Goal: Task Accomplishment & Management: Manage account settings

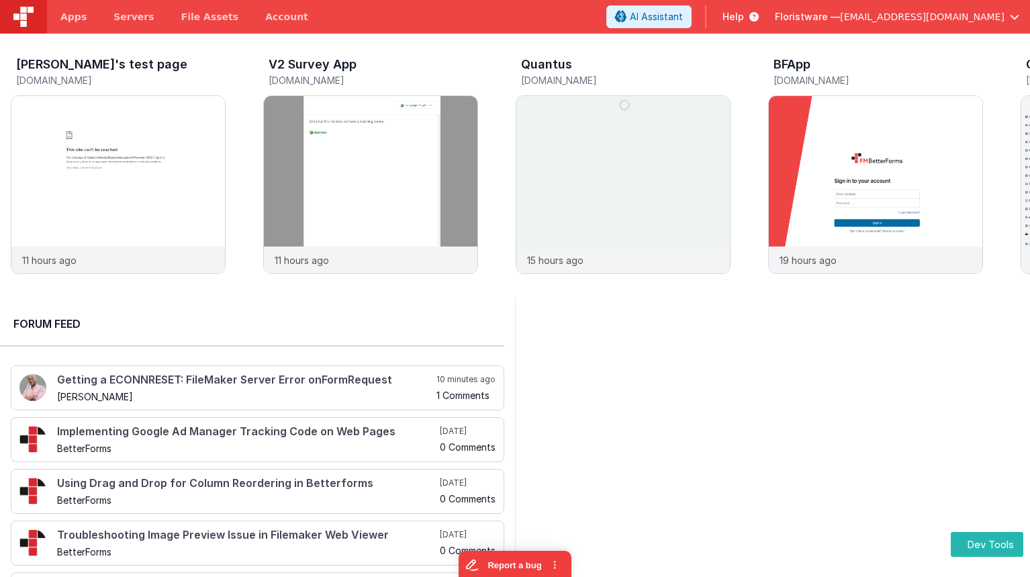
click at [24, 21] on img at bounding box center [23, 17] width 20 height 20
click at [74, 19] on span "Apps" at bounding box center [73, 16] width 26 height 13
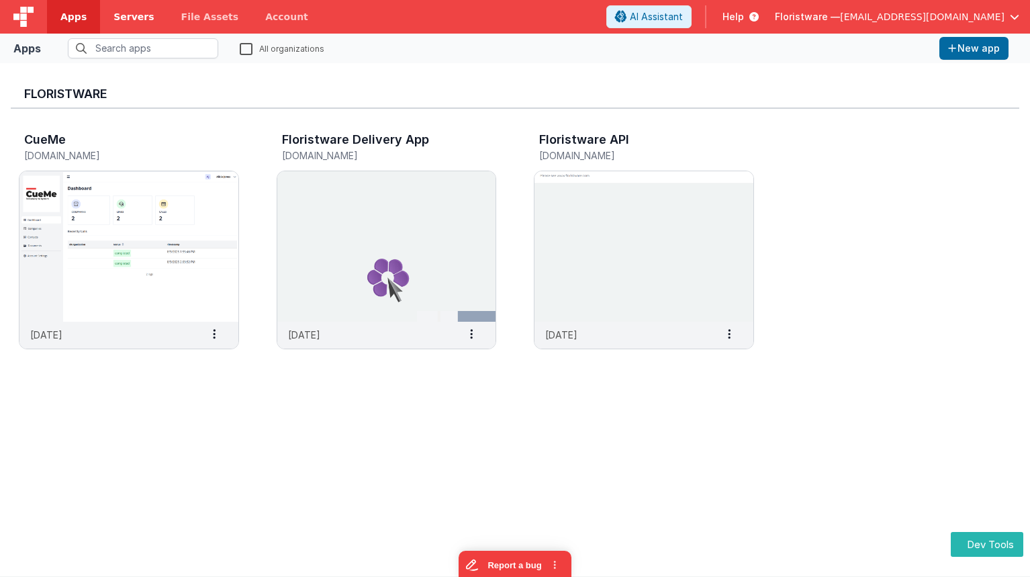
click at [117, 26] on link "Servers" at bounding box center [133, 17] width 67 height 34
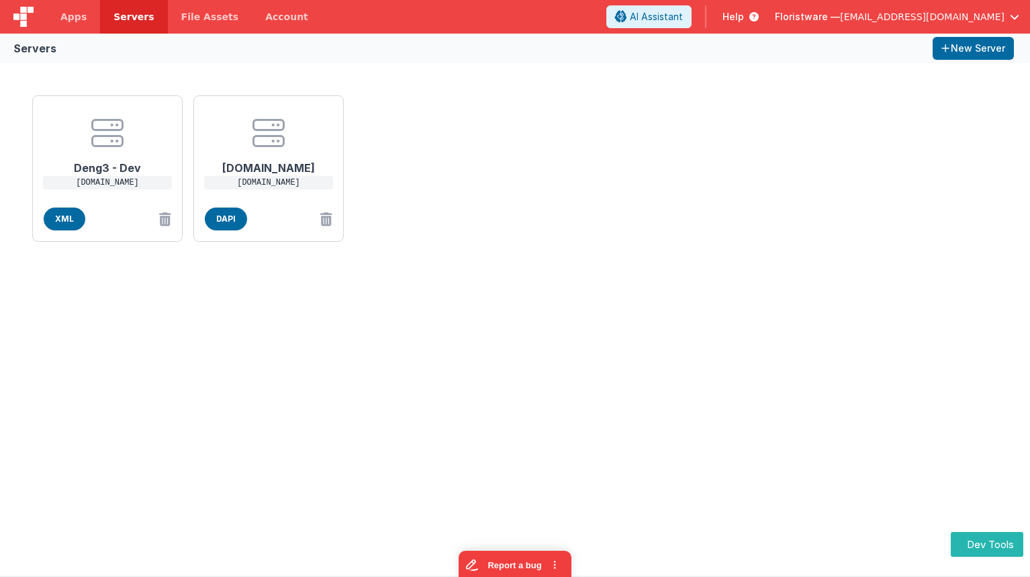
click at [21, 10] on img at bounding box center [23, 17] width 20 height 20
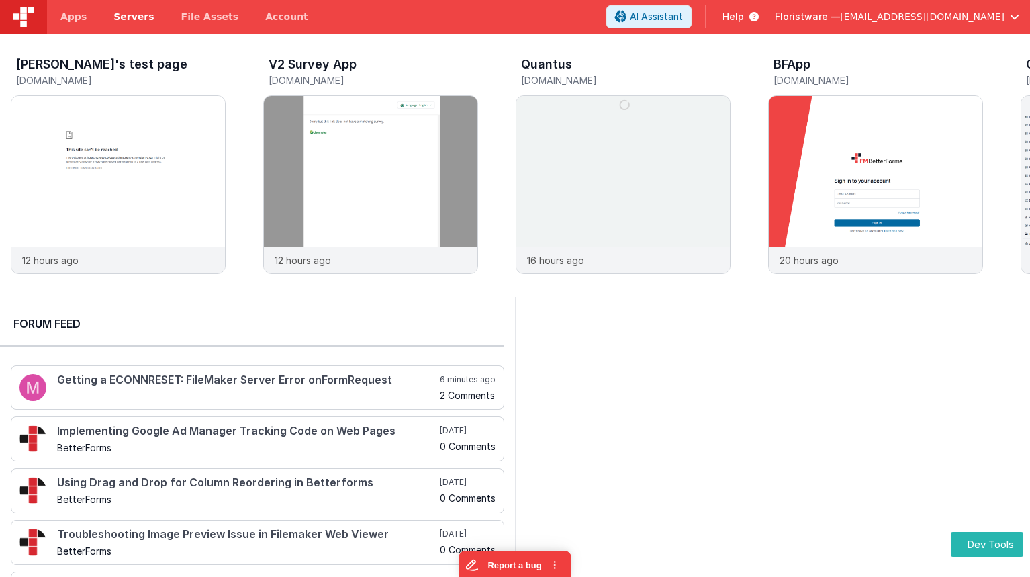
click at [144, 19] on span "Servers" at bounding box center [133, 16] width 40 height 13
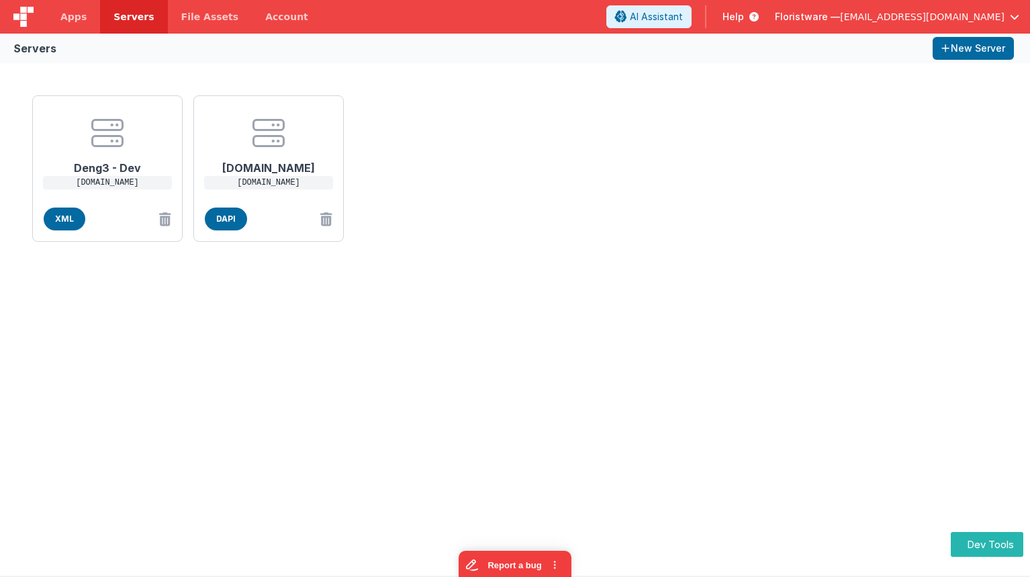
click at [36, 17] on div at bounding box center [23, 17] width 47 height 34
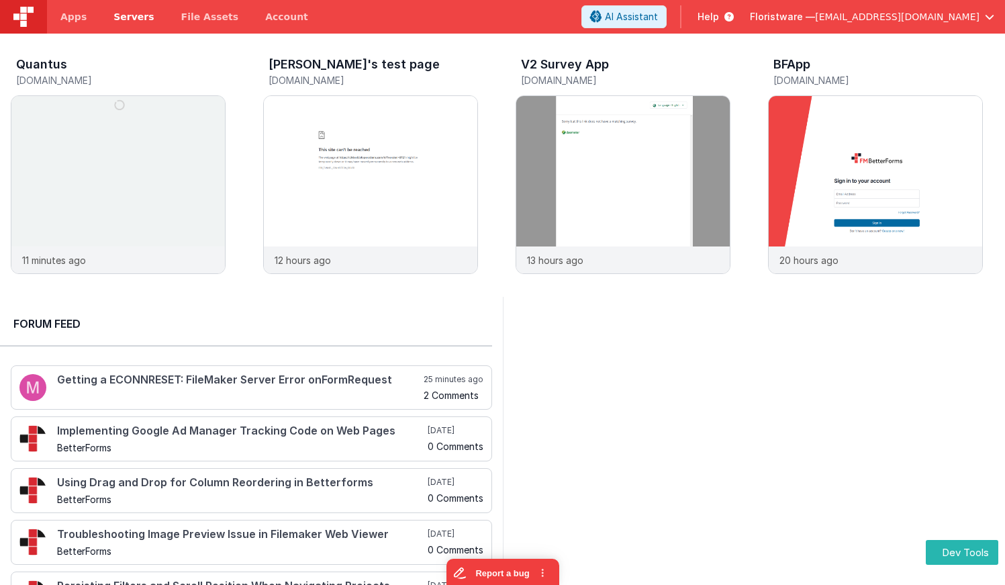
click at [141, 19] on span "Servers" at bounding box center [133, 16] width 40 height 13
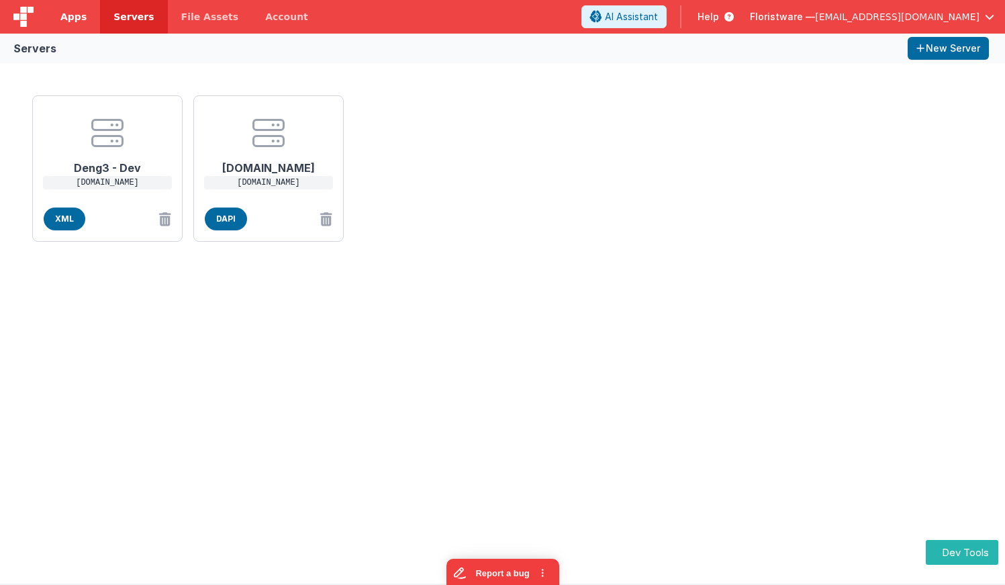
click at [80, 17] on span "Apps" at bounding box center [73, 16] width 26 height 13
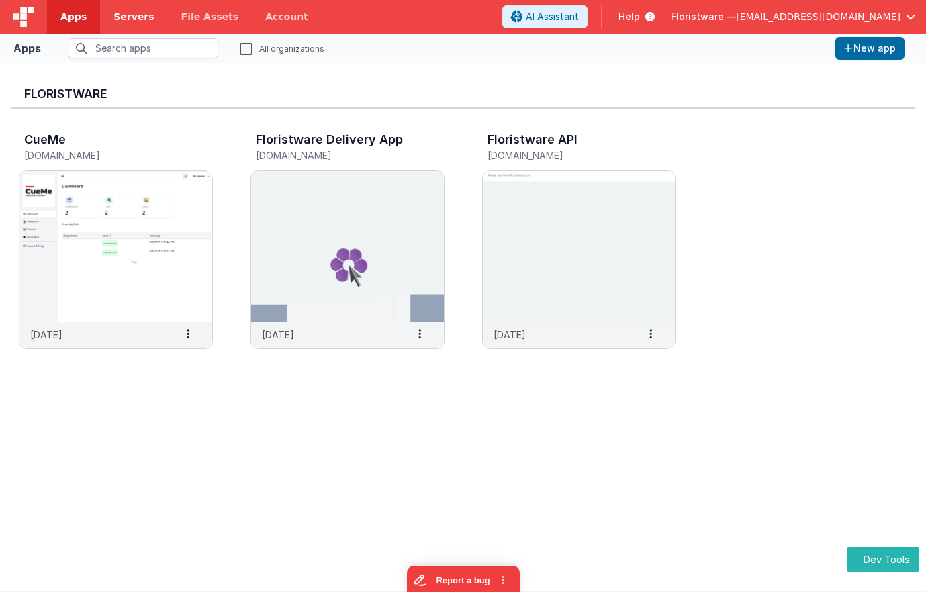
click at [136, 20] on span "Servers" at bounding box center [133, 16] width 40 height 13
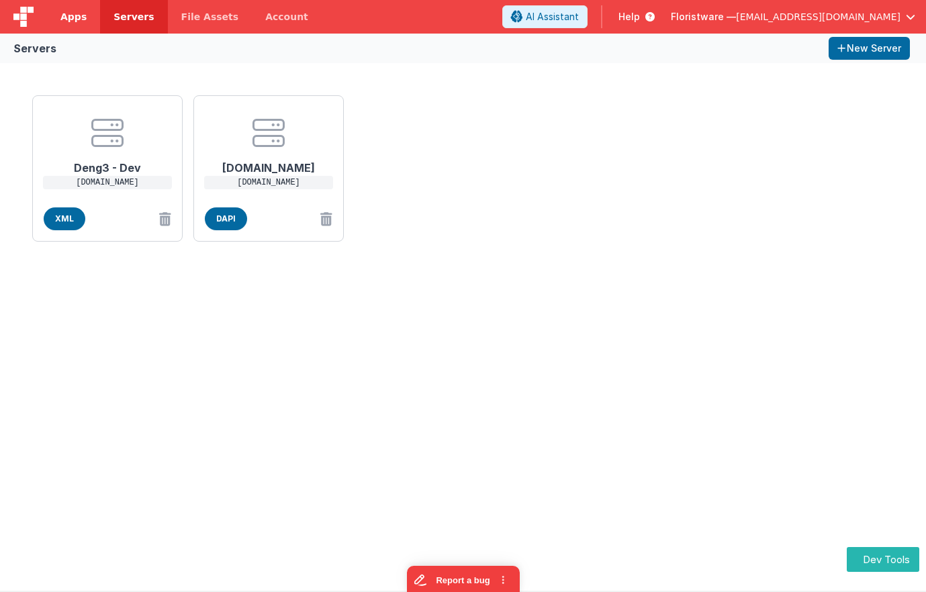
click at [72, 17] on span "Apps" at bounding box center [73, 16] width 26 height 13
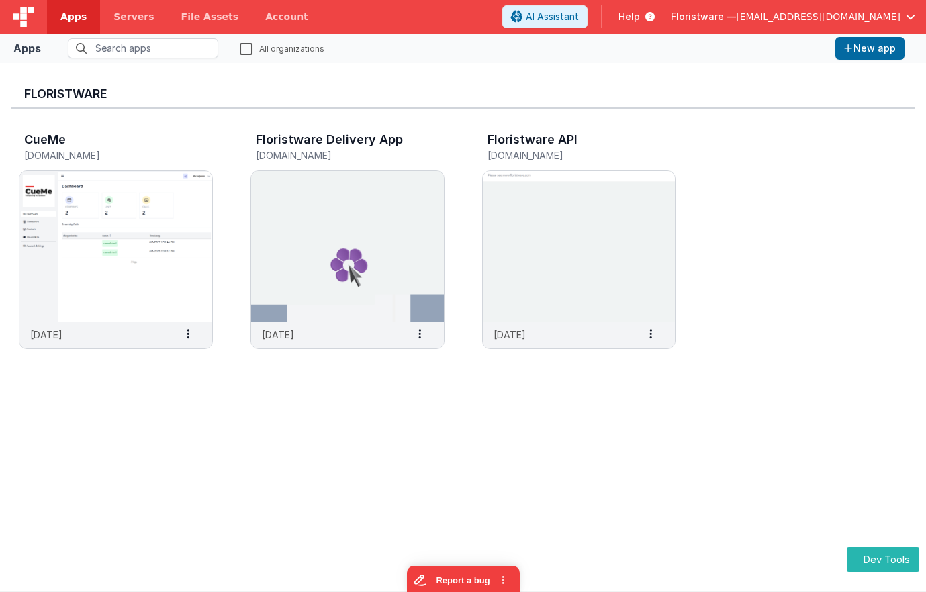
click at [23, 14] on img at bounding box center [23, 17] width 20 height 20
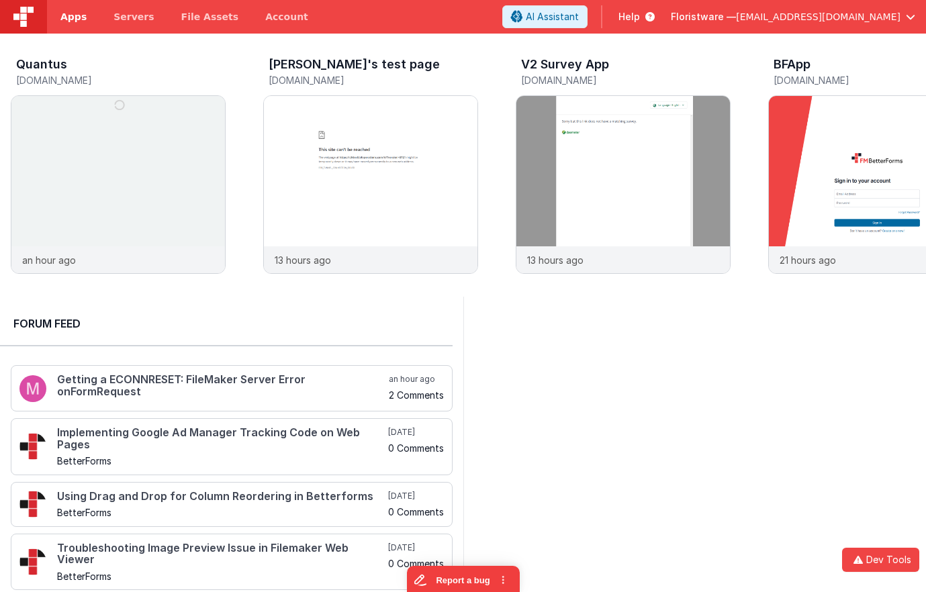
click at [68, 13] on span "Apps" at bounding box center [73, 16] width 26 height 13
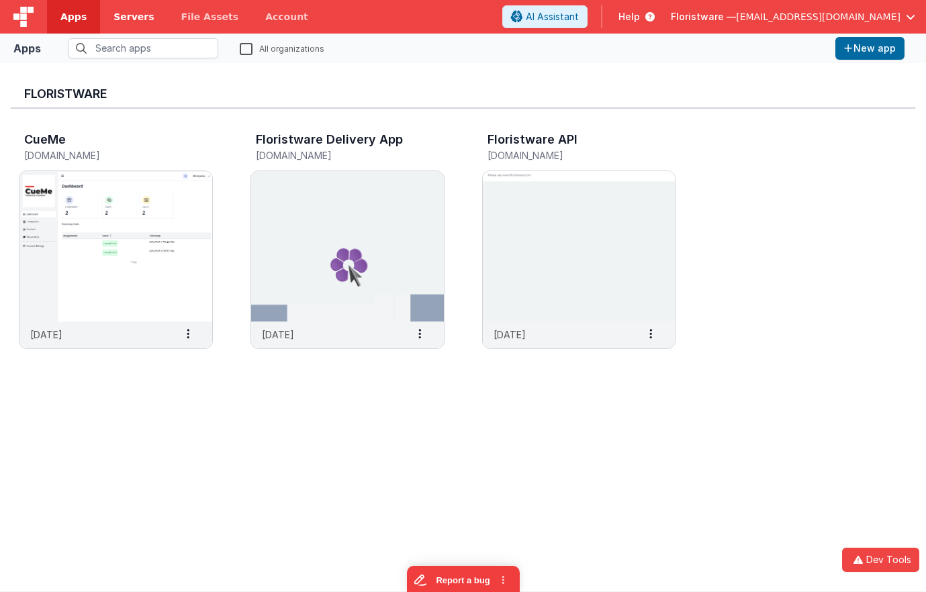
click at [120, 13] on span "Servers" at bounding box center [133, 16] width 40 height 13
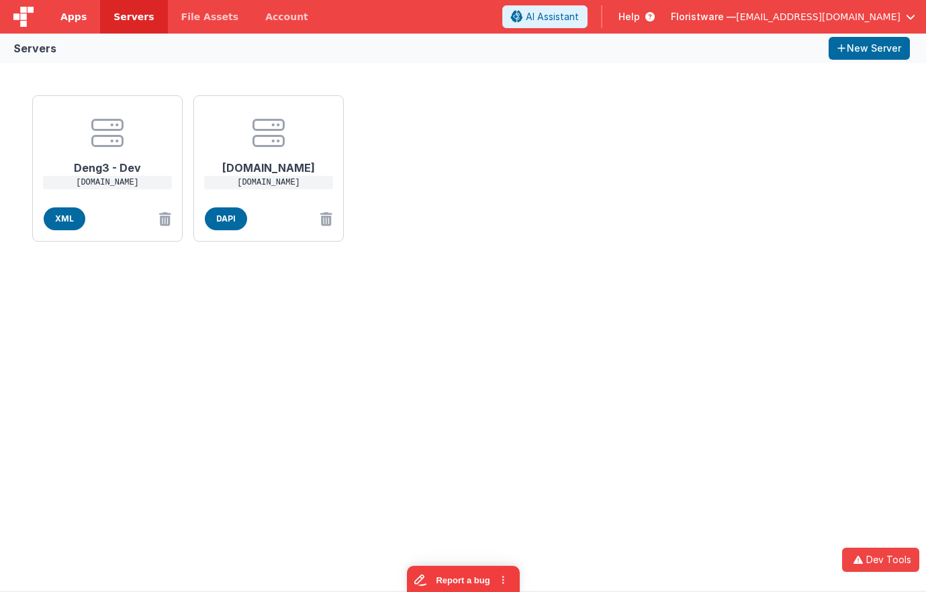
click at [68, 15] on span "Apps" at bounding box center [73, 16] width 26 height 13
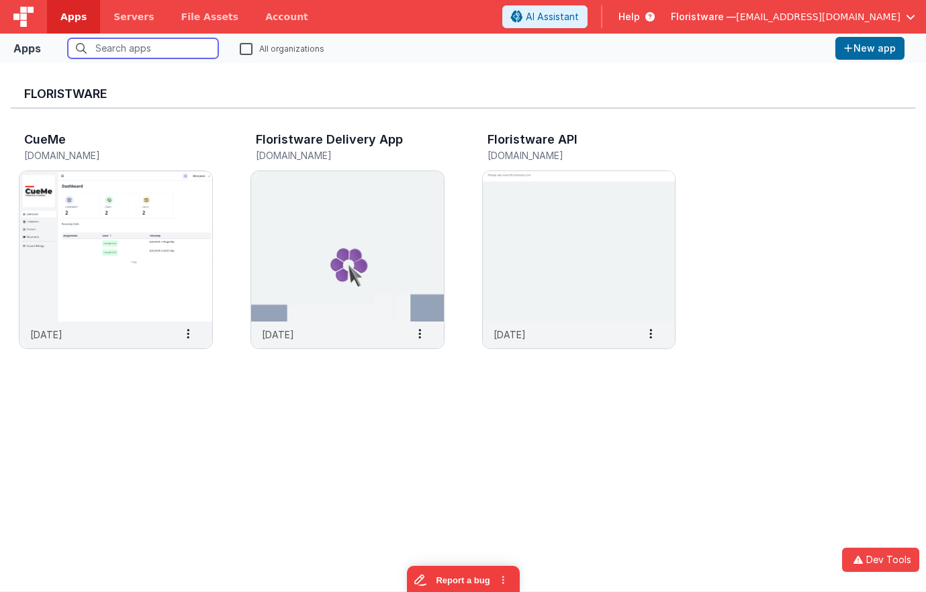
click at [43, 15] on div at bounding box center [23, 17] width 47 height 34
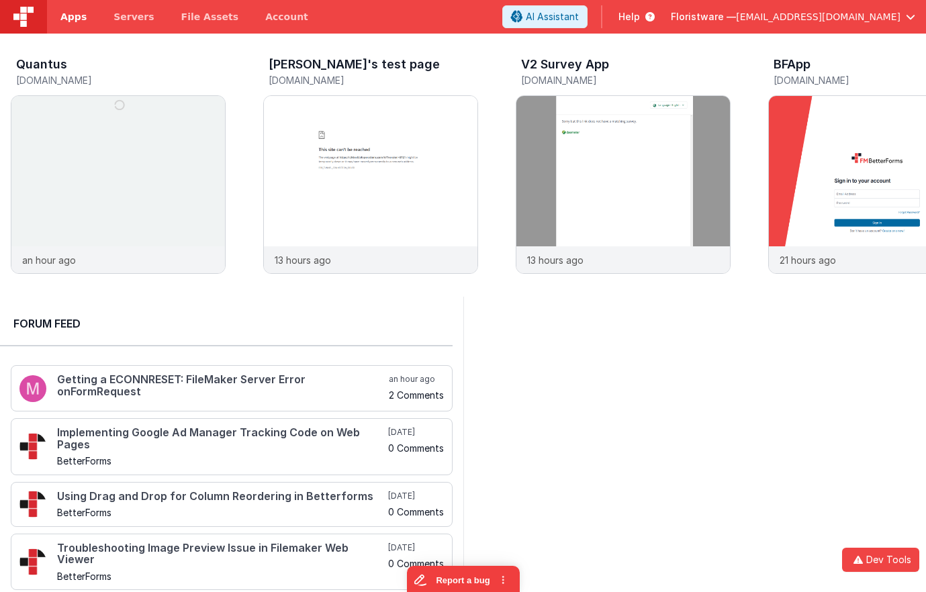
click at [72, 11] on span "Apps" at bounding box center [73, 16] width 26 height 13
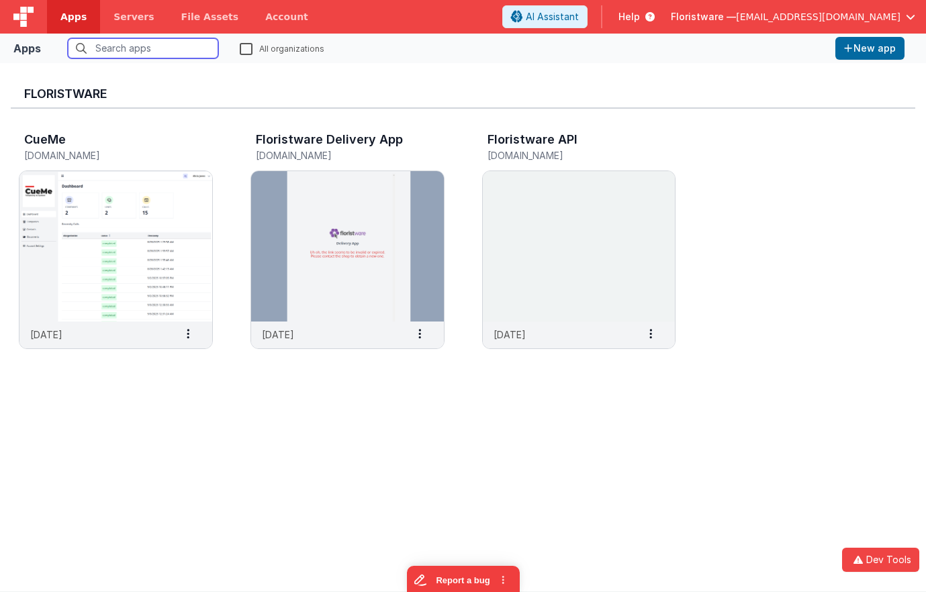
click at [105, 46] on input "text" at bounding box center [143, 48] width 150 height 20
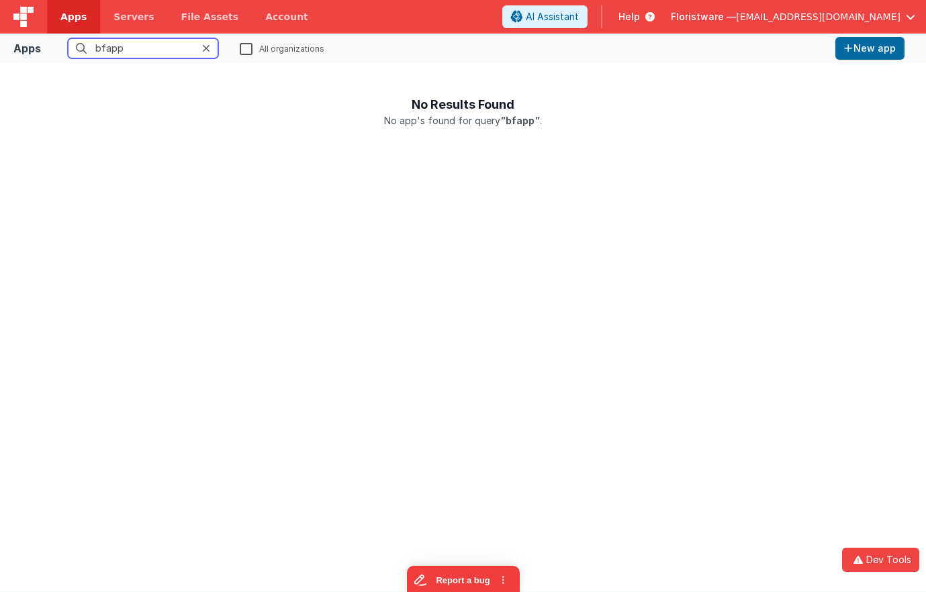
type input "bfapp"
click at [203, 48] on icon at bounding box center [206, 48] width 8 height 11
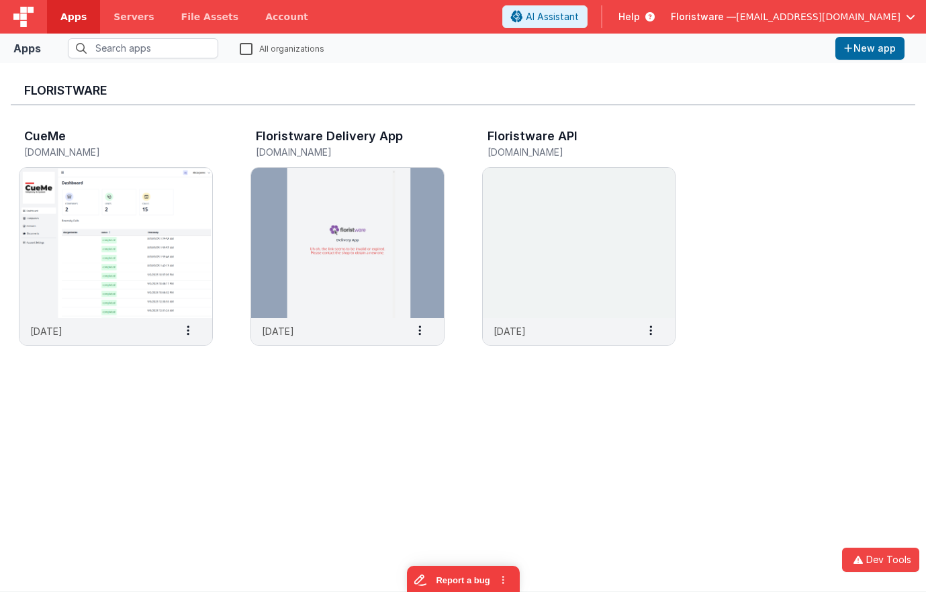
click at [736, 11] on span "Floristware —" at bounding box center [703, 16] width 65 height 13
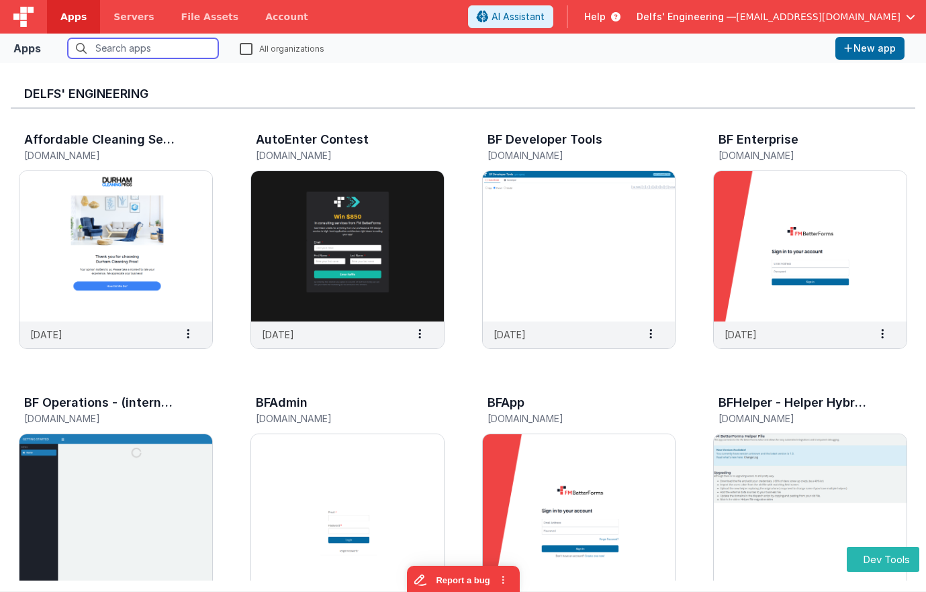
click at [179, 42] on input "text" at bounding box center [143, 48] width 150 height 20
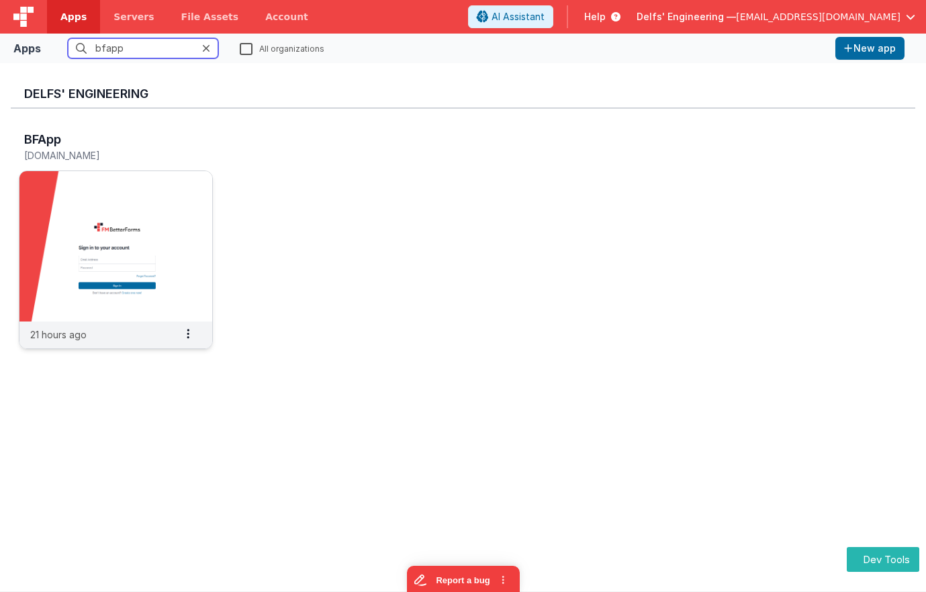
type input "bfapp"
click at [160, 205] on img at bounding box center [115, 246] width 193 height 150
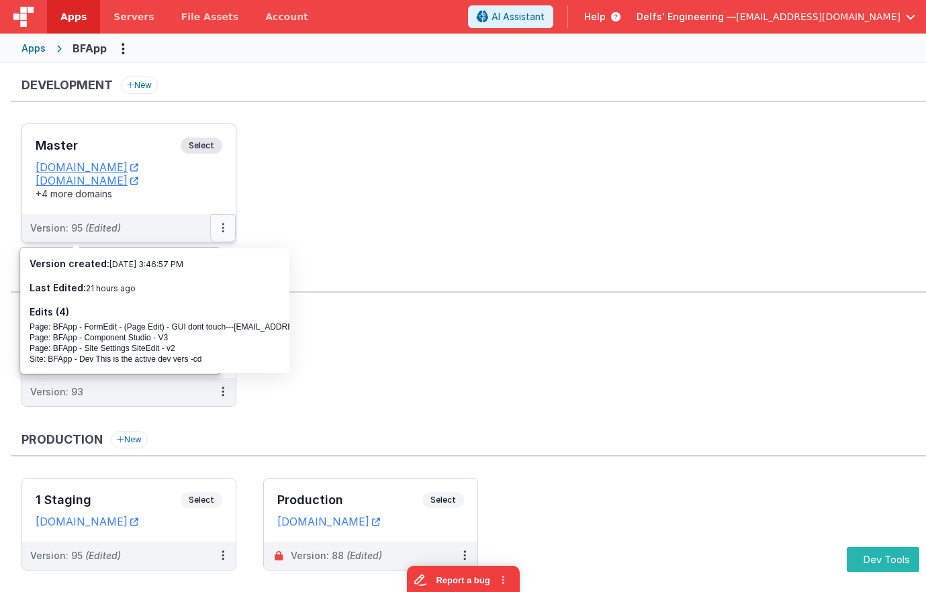
click at [227, 228] on button at bounding box center [223, 228] width 26 height 28
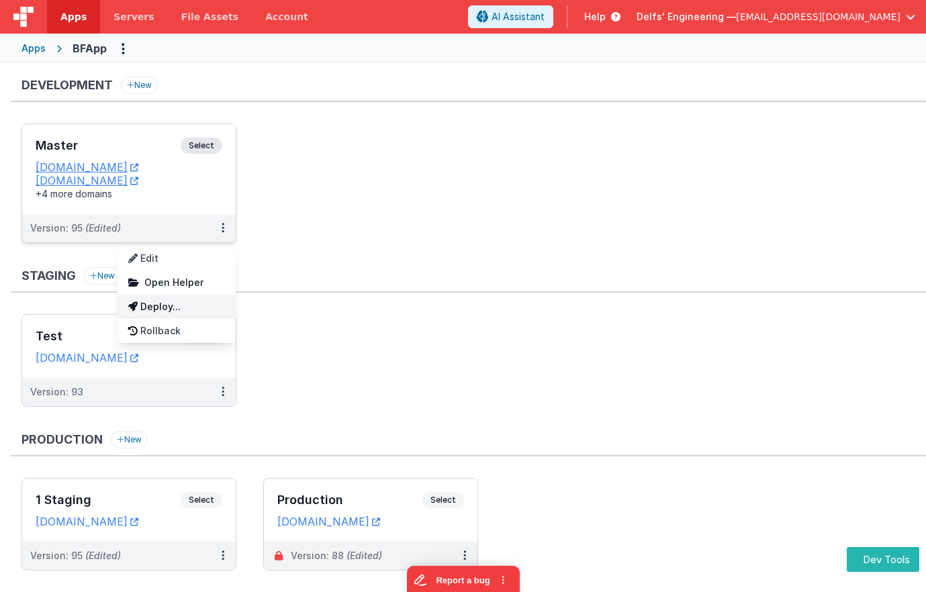
click at [184, 308] on link "Deploy..." at bounding box center [176, 307] width 118 height 24
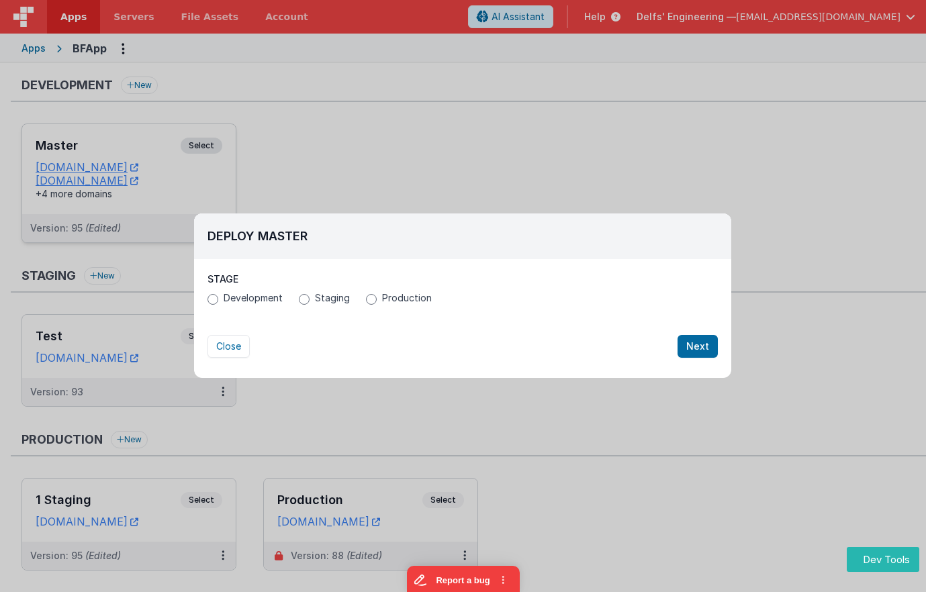
click at [315, 299] on span "Staging" at bounding box center [332, 297] width 35 height 13
click at [309, 299] on input "Staging" at bounding box center [304, 299] width 11 height 11
radio input "true"
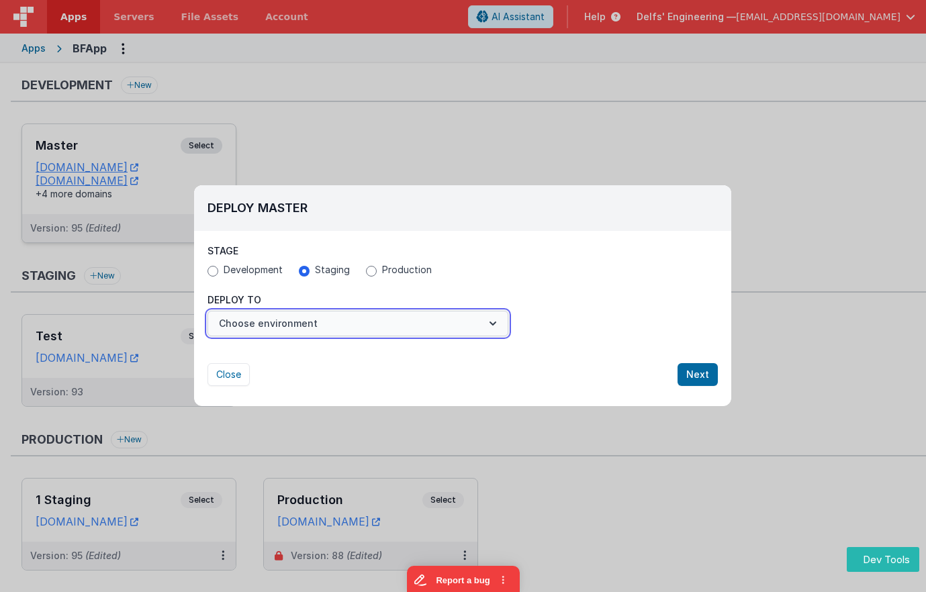
click at [469, 327] on button "Choose environment" at bounding box center [357, 324] width 301 height 26
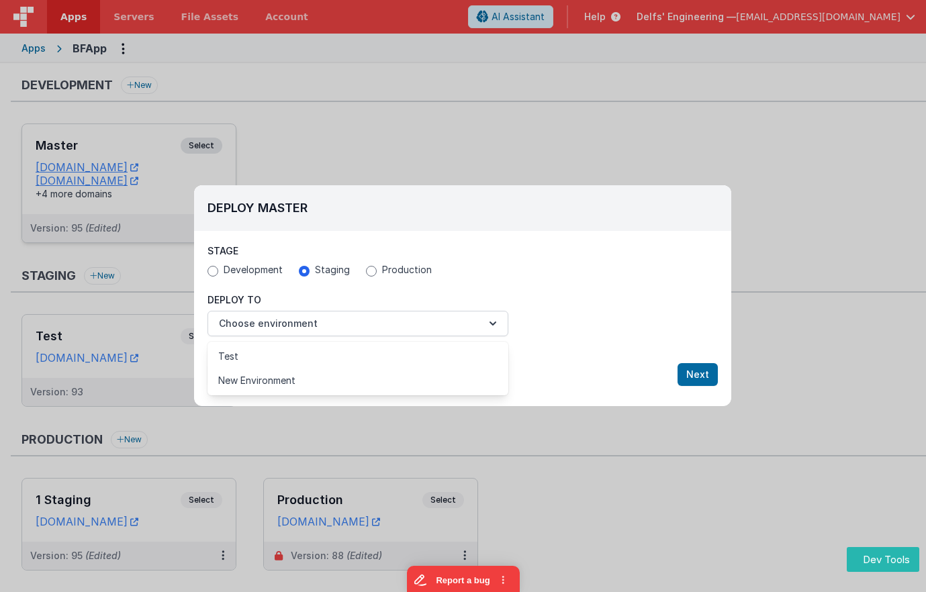
click at [391, 263] on div at bounding box center [463, 296] width 926 height 592
click at [385, 270] on span "Production" at bounding box center [407, 269] width 50 height 13
click at [377, 270] on input "Production" at bounding box center [371, 271] width 11 height 11
radio input "true"
radio input "false"
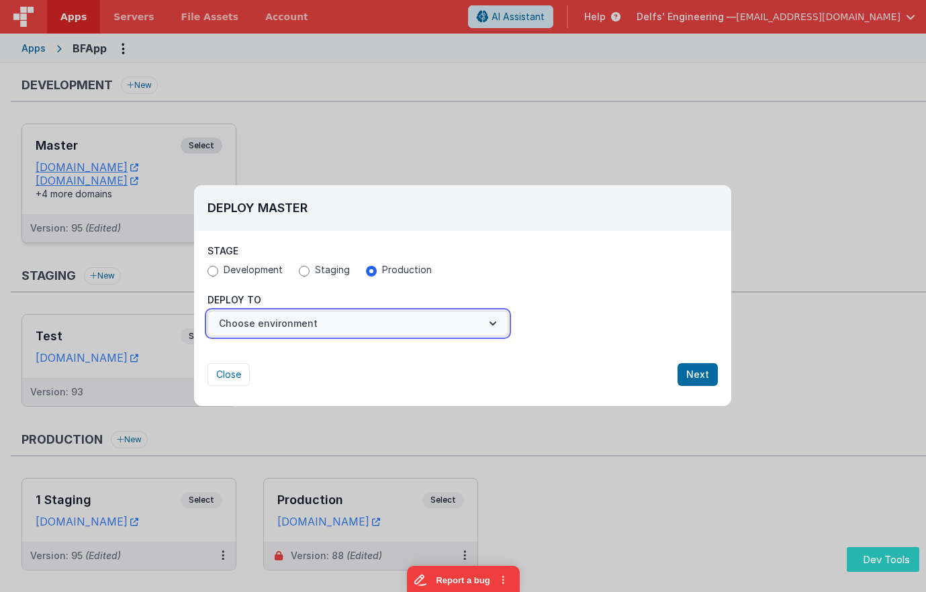
click at [317, 324] on button "Choose environment" at bounding box center [357, 324] width 301 height 26
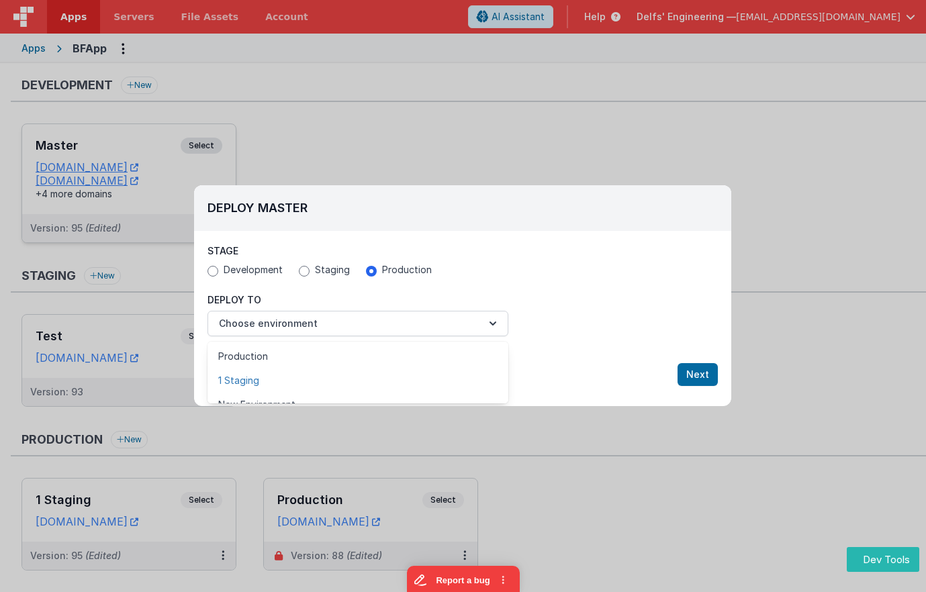
click at [252, 381] on link "1 Staging" at bounding box center [357, 381] width 301 height 24
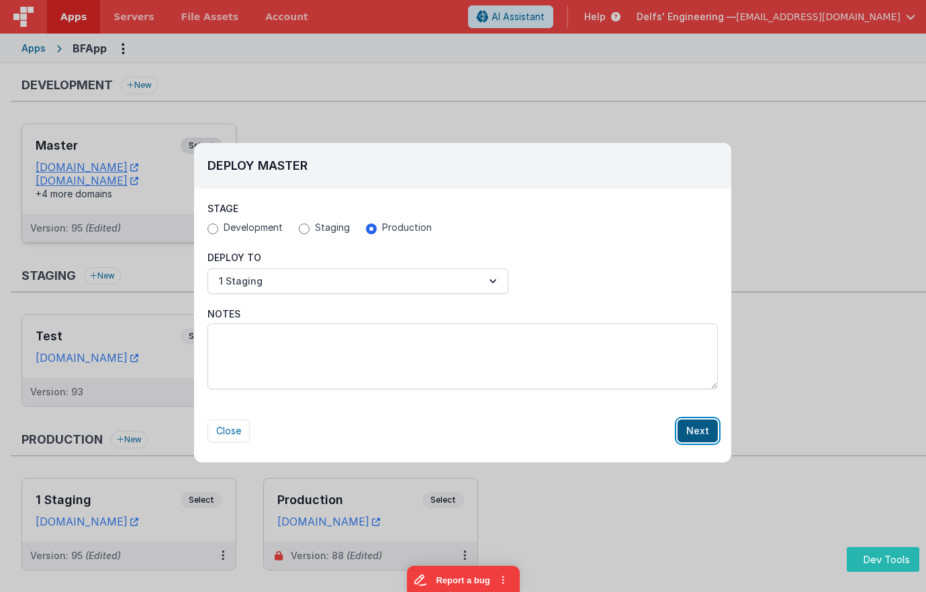
click at [699, 427] on button "Next" at bounding box center [697, 431] width 40 height 23
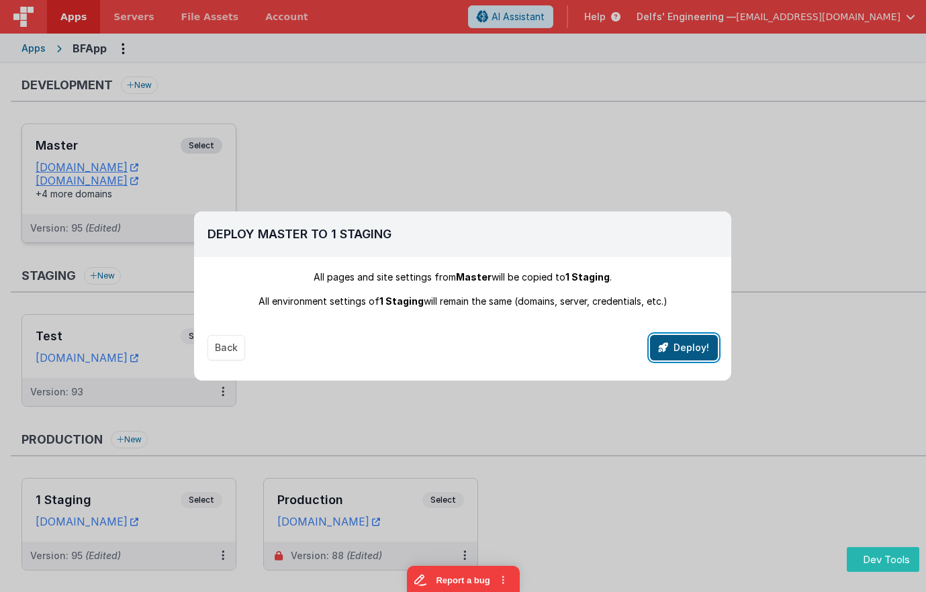
click at [684, 354] on button "Deploy!" at bounding box center [684, 348] width 68 height 26
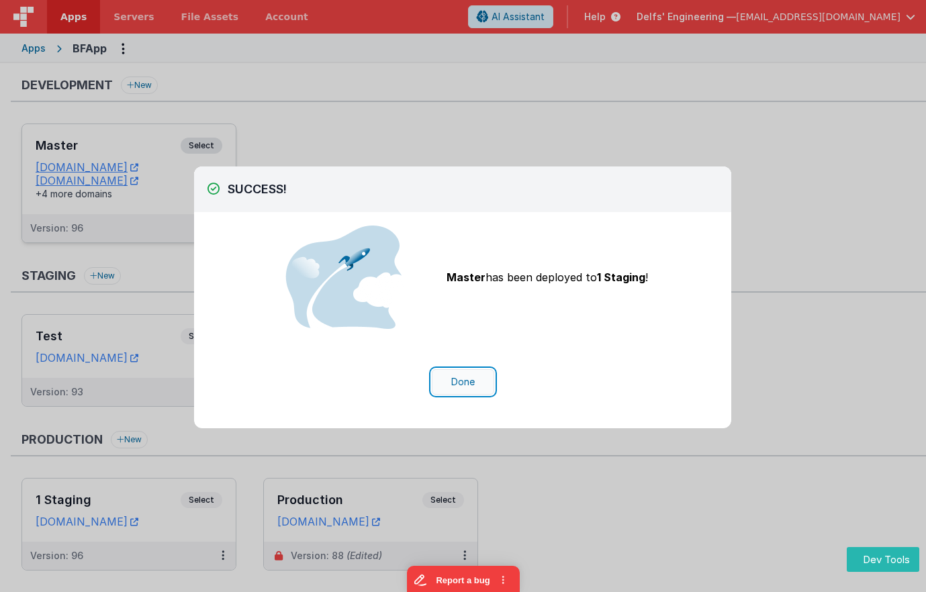
click at [459, 384] on button "Done" at bounding box center [463, 382] width 62 height 26
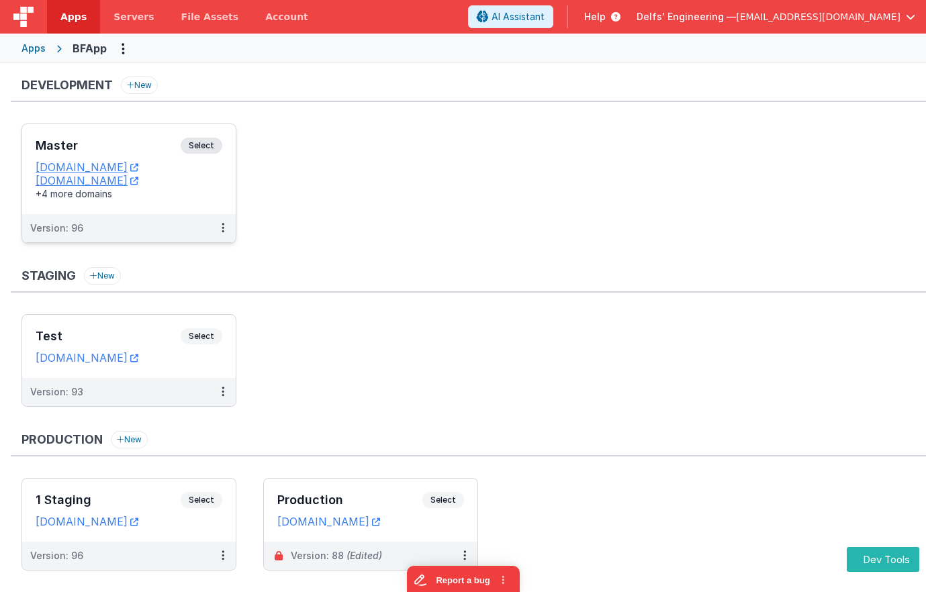
click at [459, 384] on ul "Test Select URLs apptesting1.fmbetterforms.com Version: 93" at bounding box center [473, 367] width 904 height 106
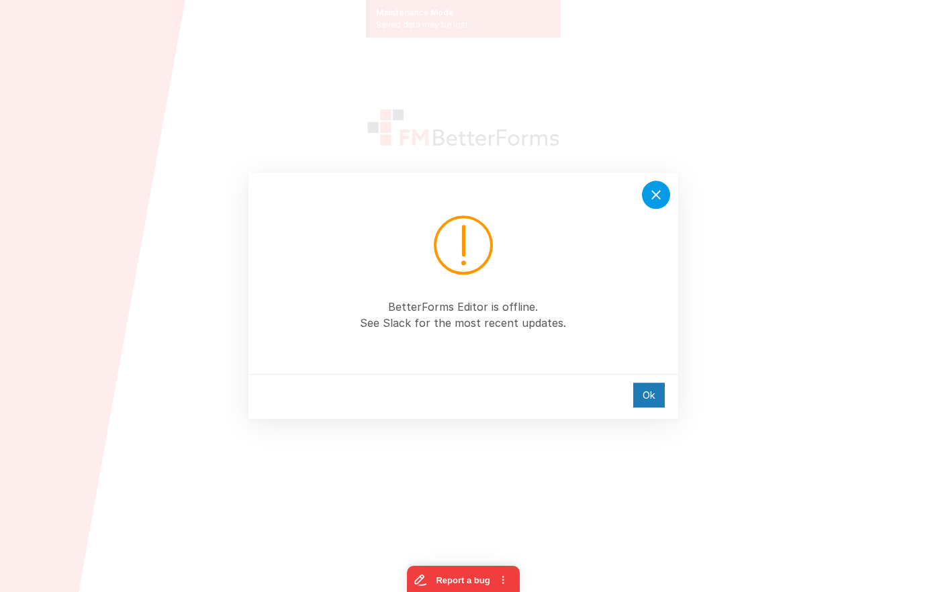
click at [655, 197] on icon at bounding box center [656, 195] width 16 height 16
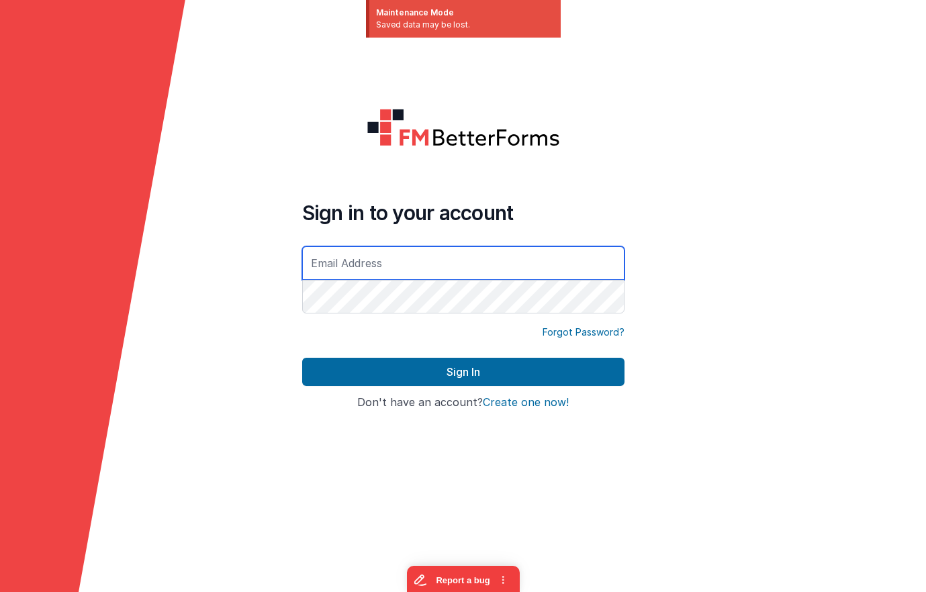
click at [471, 264] on input "text" at bounding box center [463, 263] width 322 height 34
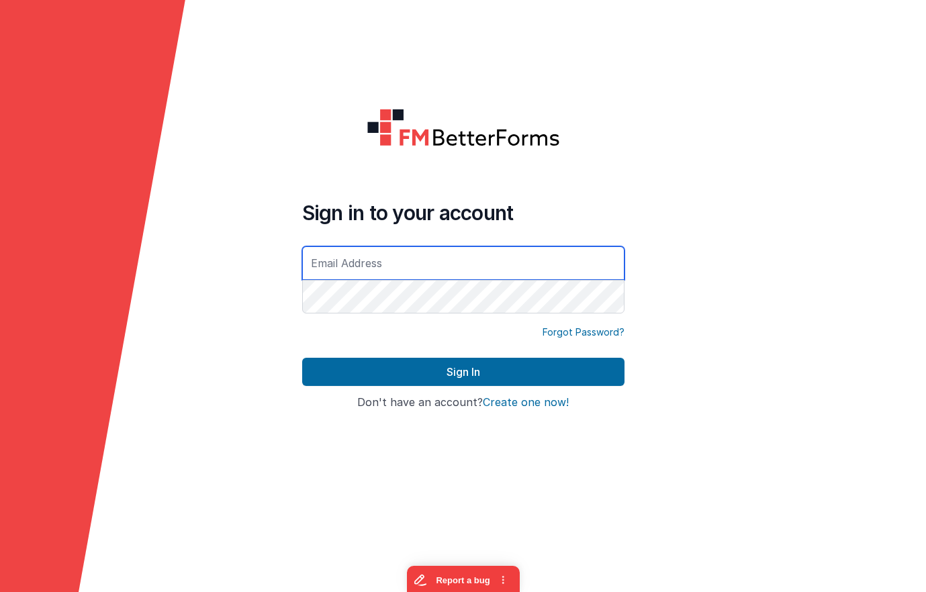
type input "[EMAIL_ADDRESS][DOMAIN_NAME]"
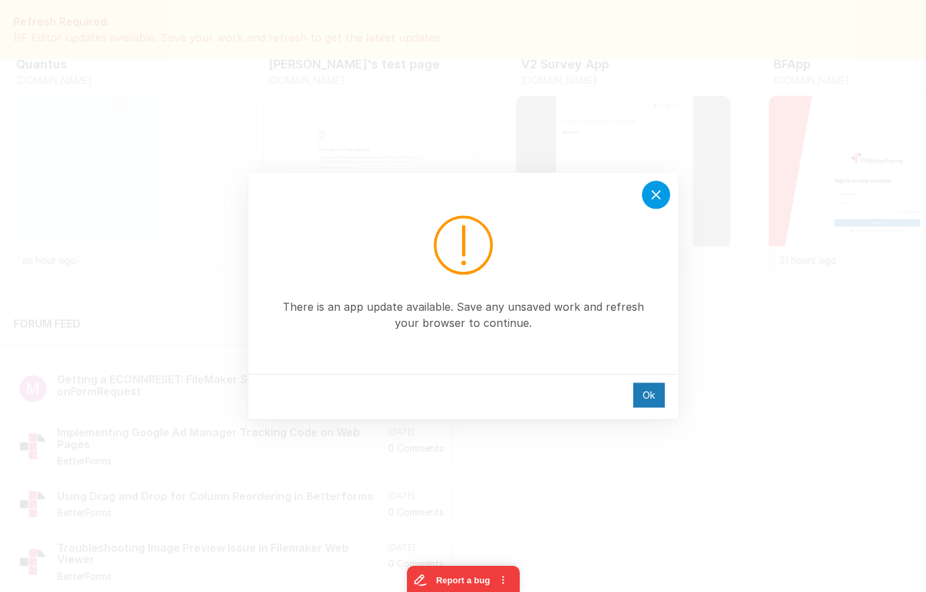
click at [661, 193] on icon at bounding box center [656, 195] width 16 height 16
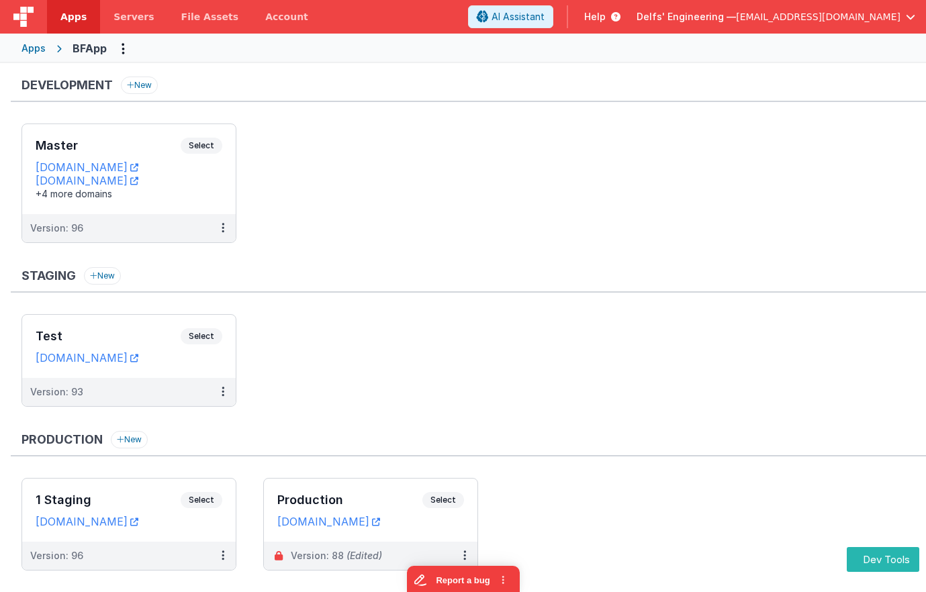
click at [426, 229] on ul "Master Select URLs [DOMAIN_NAME] [DOMAIN_NAME] +4 more domains Version: 96" at bounding box center [473, 190] width 904 height 133
click at [27, 47] on div "Apps" at bounding box center [33, 48] width 24 height 13
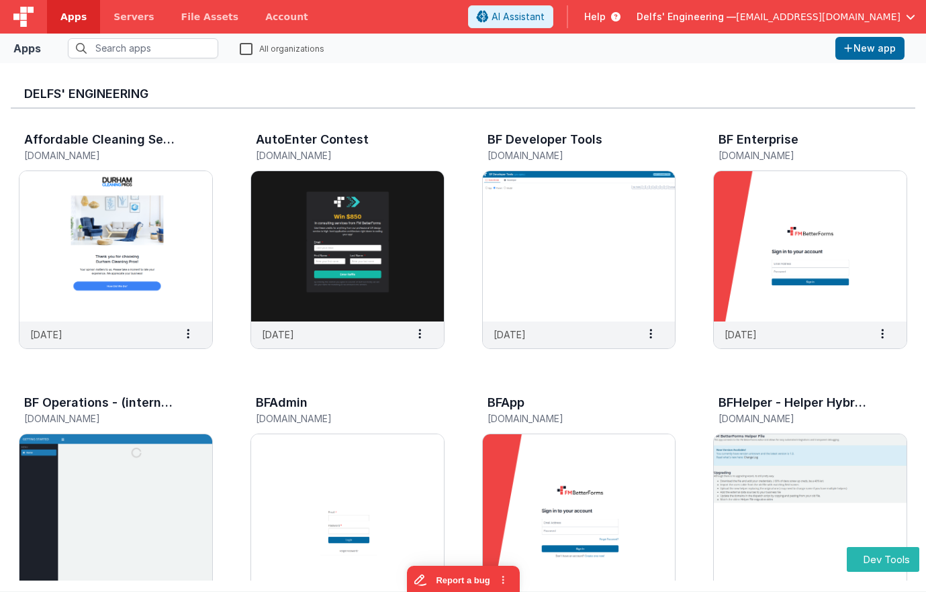
click at [84, 16] on link "Apps" at bounding box center [73, 17] width 53 height 34
click at [570, 473] on img at bounding box center [579, 509] width 193 height 150
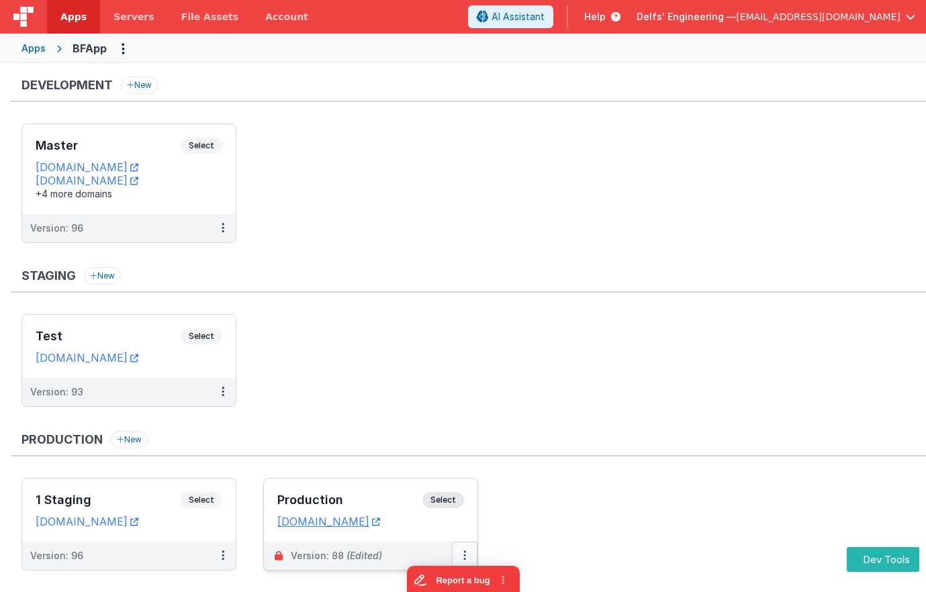
click at [467, 554] on button at bounding box center [465, 556] width 26 height 28
click at [224, 557] on div at bounding box center [463, 296] width 926 height 592
click at [222, 556] on icon at bounding box center [223, 555] width 3 height 1
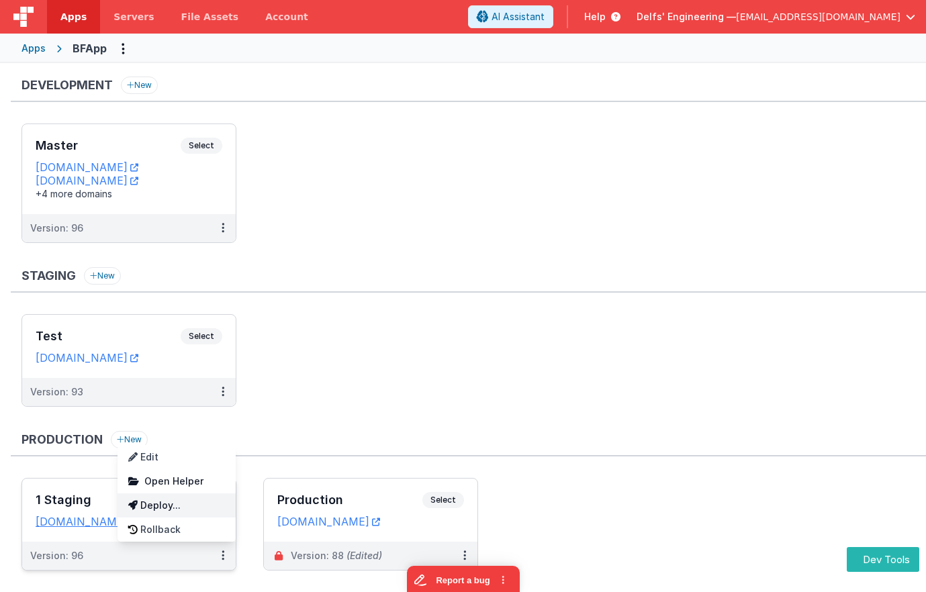
click at [190, 505] on link "Deploy..." at bounding box center [176, 505] width 118 height 24
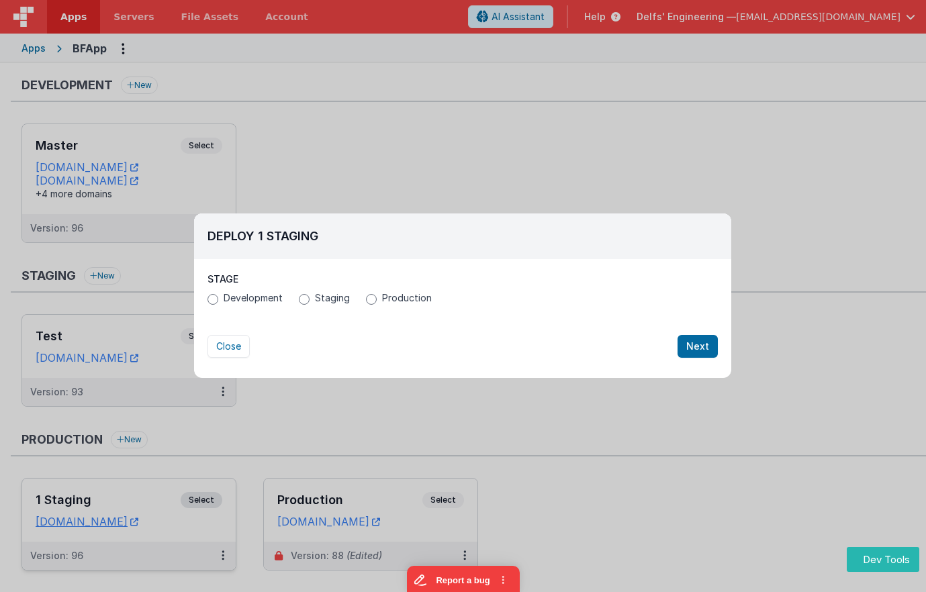
click at [375, 299] on label "Production" at bounding box center [399, 297] width 66 height 13
click at [375, 299] on input "Production" at bounding box center [371, 299] width 11 height 11
radio input "true"
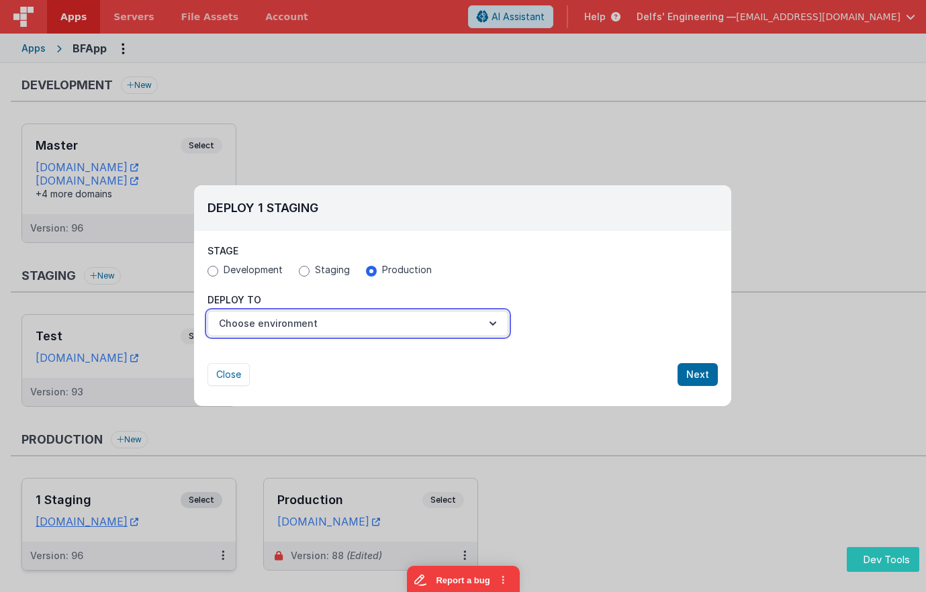
click at [337, 328] on button "Choose environment" at bounding box center [357, 324] width 301 height 26
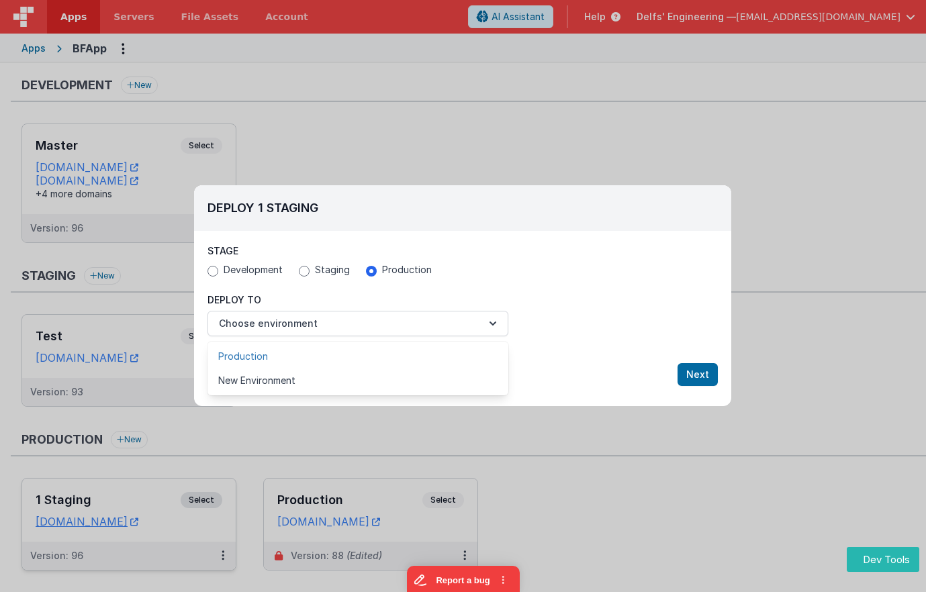
click at [313, 357] on link "Production" at bounding box center [357, 356] width 301 height 24
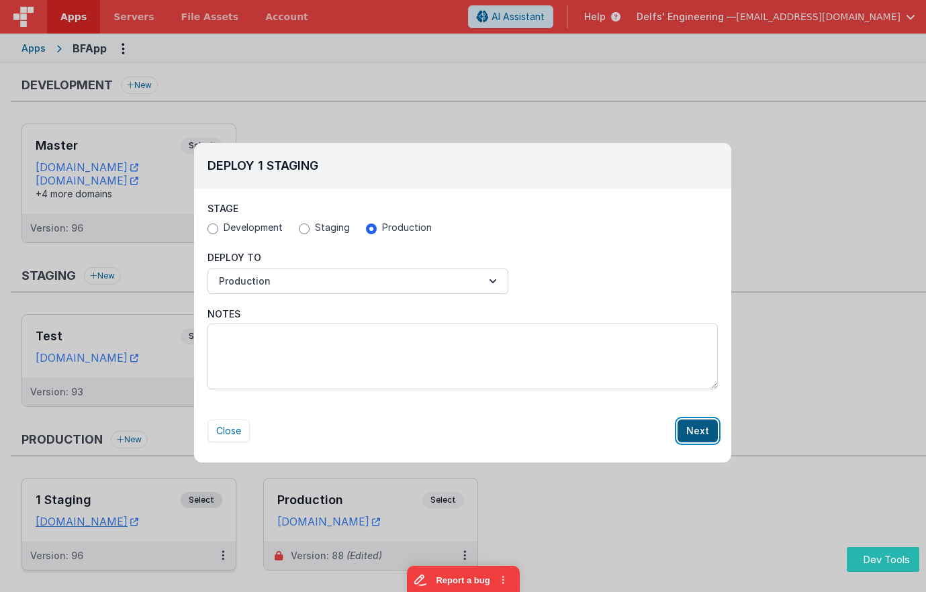
click at [708, 427] on button "Next" at bounding box center [697, 431] width 40 height 23
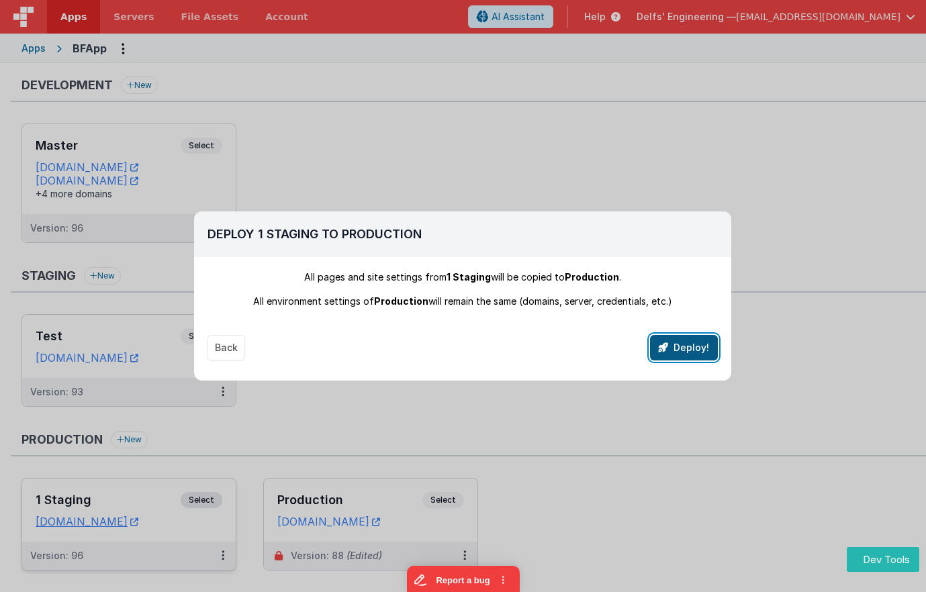
click at [694, 346] on button "Deploy!" at bounding box center [684, 348] width 68 height 26
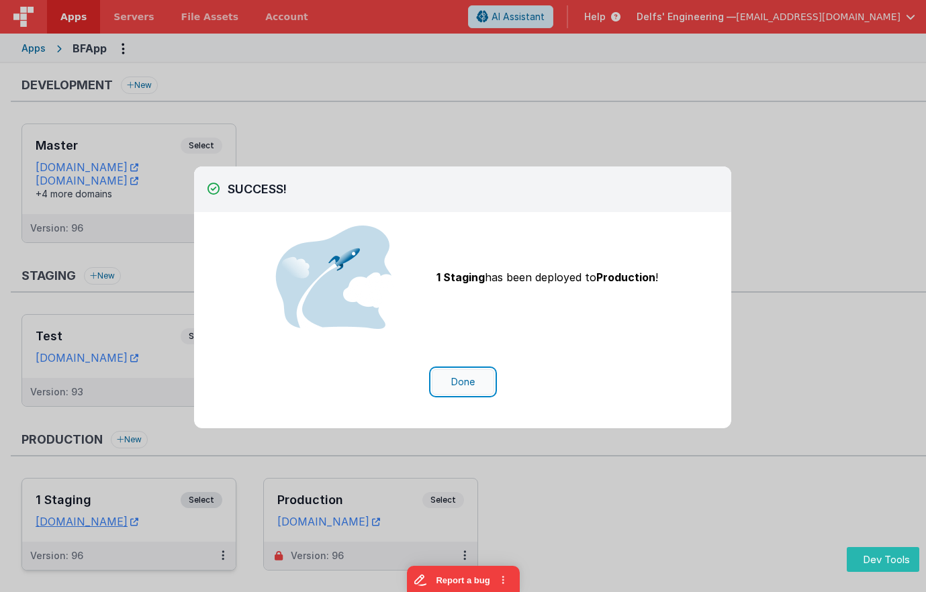
click at [473, 383] on button "Done" at bounding box center [463, 382] width 62 height 26
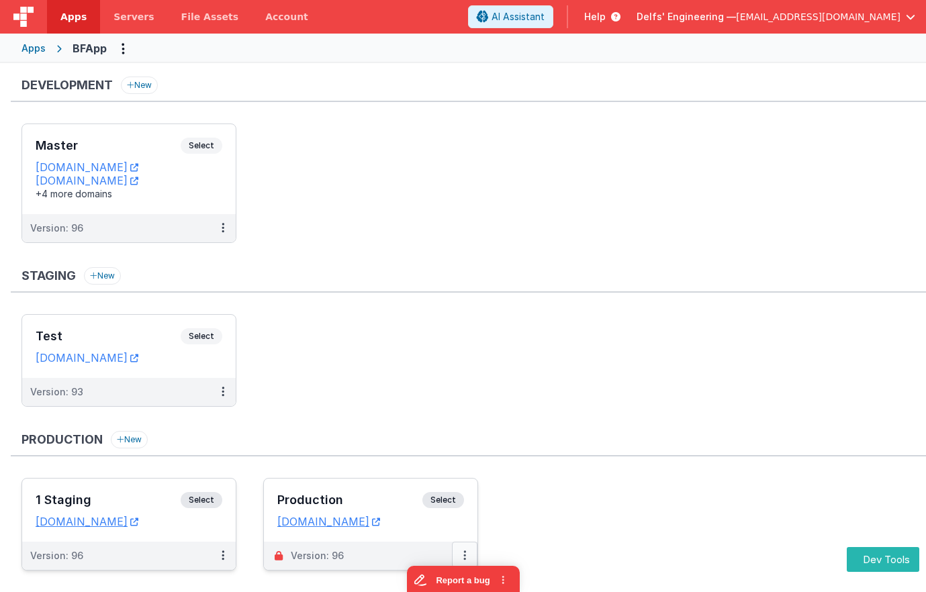
click at [469, 555] on button at bounding box center [465, 556] width 26 height 28
click at [421, 484] on link "Edit" at bounding box center [418, 481] width 118 height 24
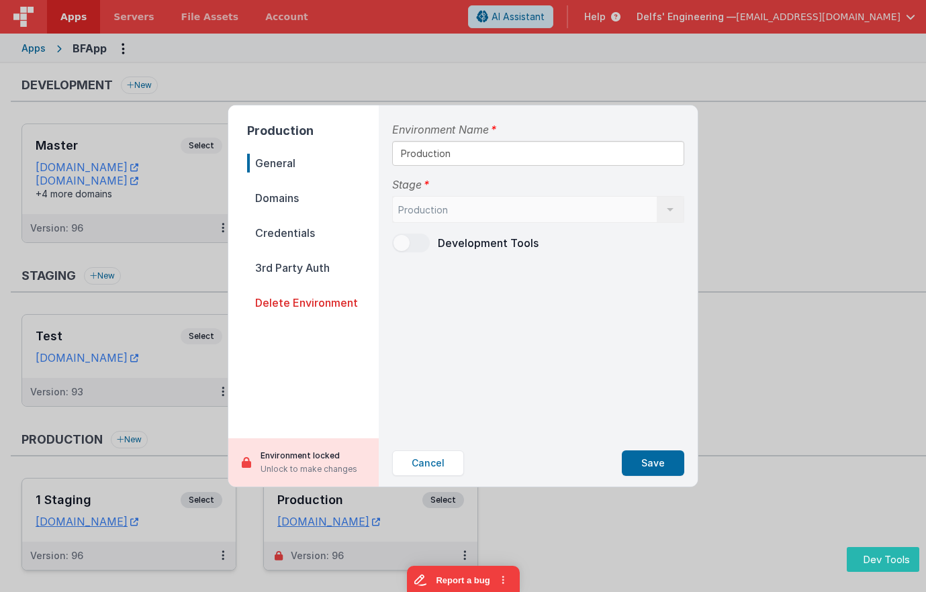
click at [291, 199] on span "Domains" at bounding box center [313, 198] width 132 height 19
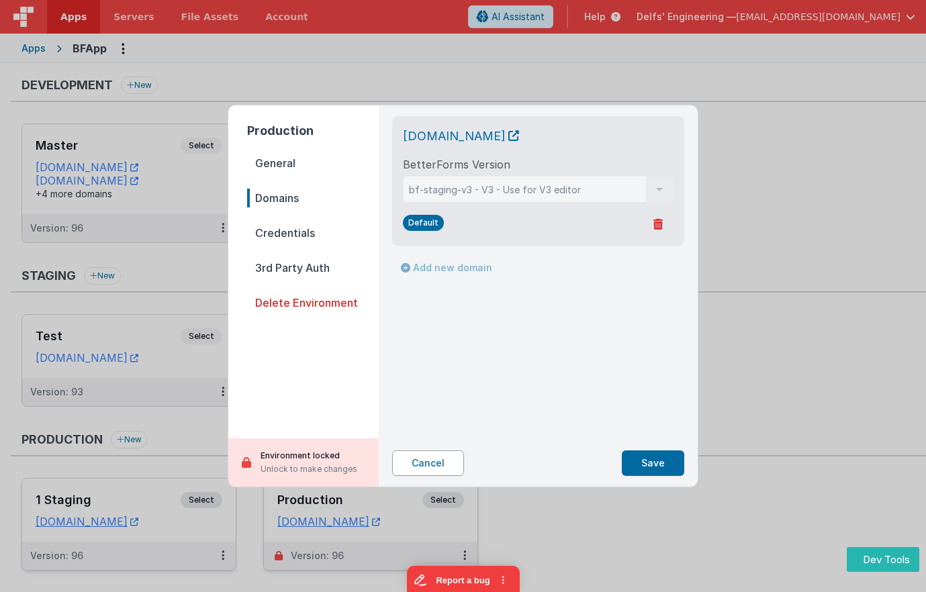
click at [443, 464] on button "Cancel" at bounding box center [428, 463] width 72 height 26
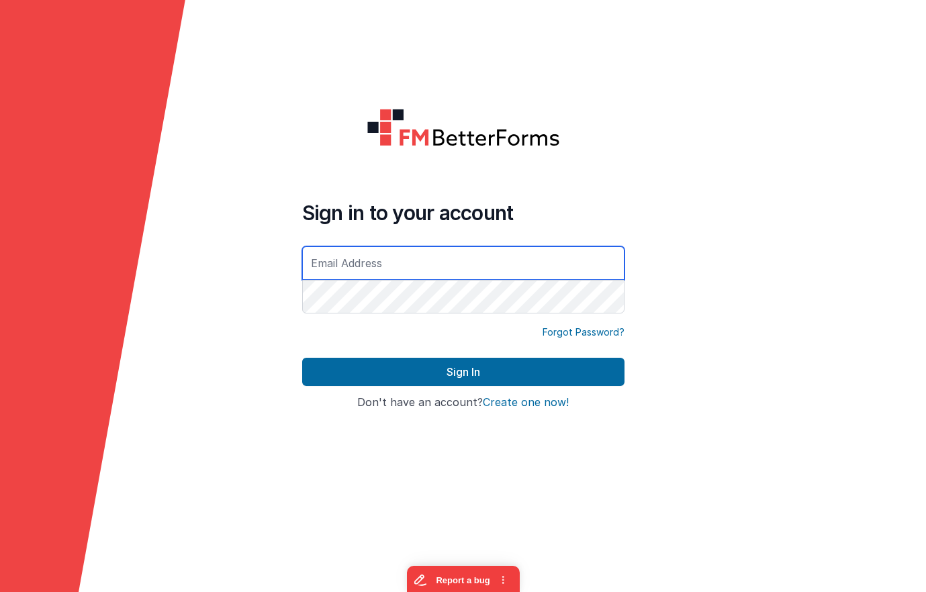
type input "[EMAIL_ADDRESS][DOMAIN_NAME]"
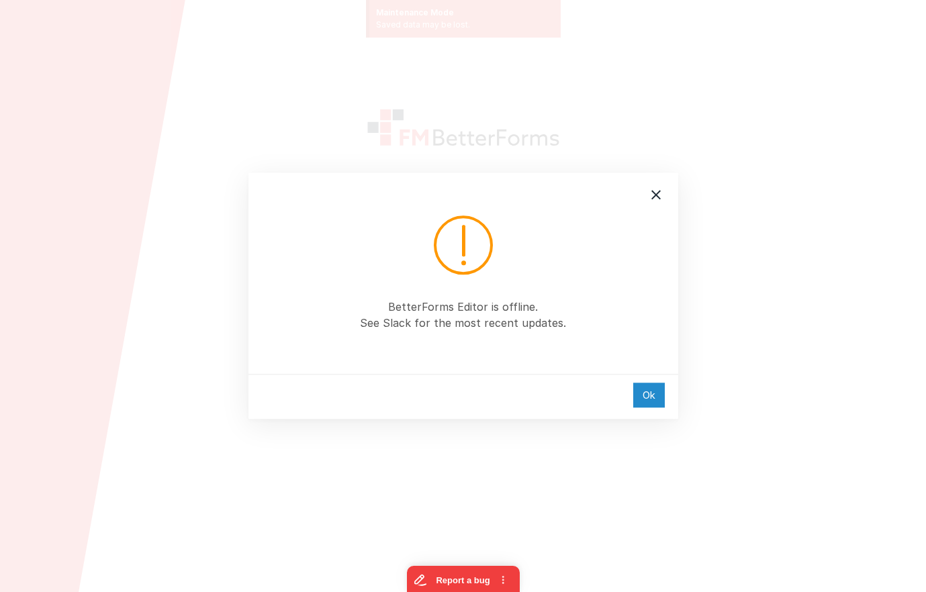
click at [652, 389] on div "Ok" at bounding box center [649, 395] width 32 height 25
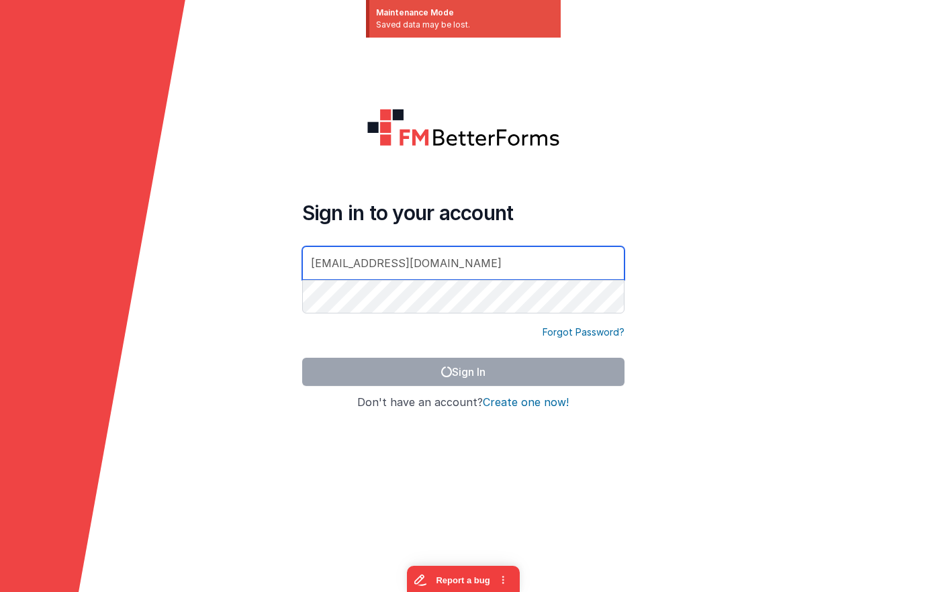
click at [459, 270] on input "mrdelfs@gmail.com" at bounding box center [463, 263] width 322 height 34
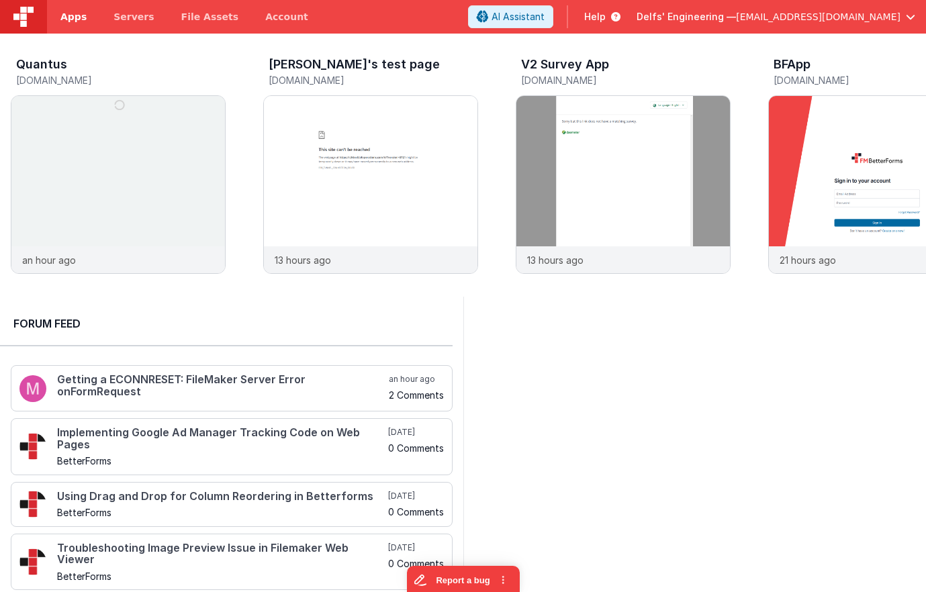
click at [74, 13] on span "Apps" at bounding box center [73, 16] width 26 height 13
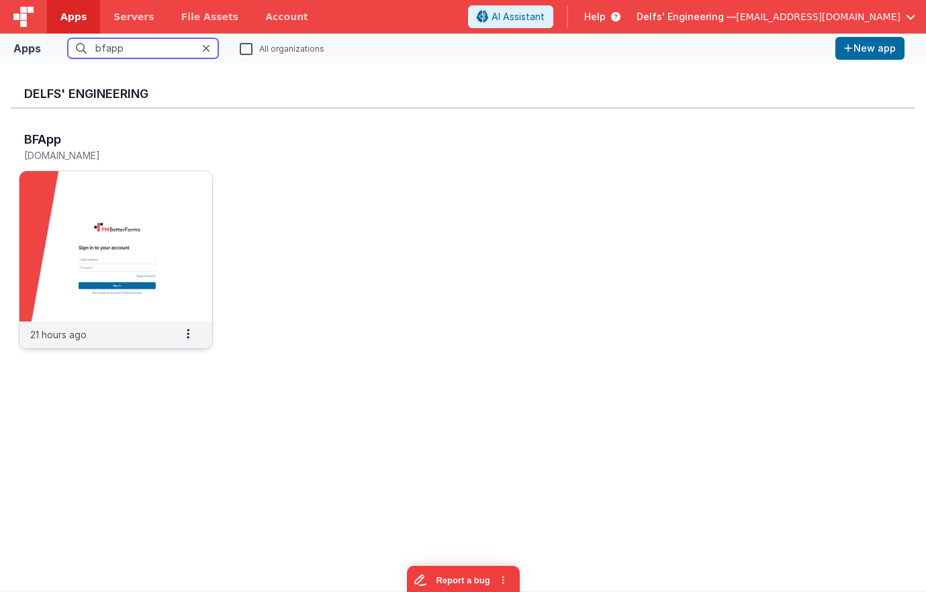
type input "bfapp"
click at [138, 234] on img at bounding box center [115, 246] width 193 height 150
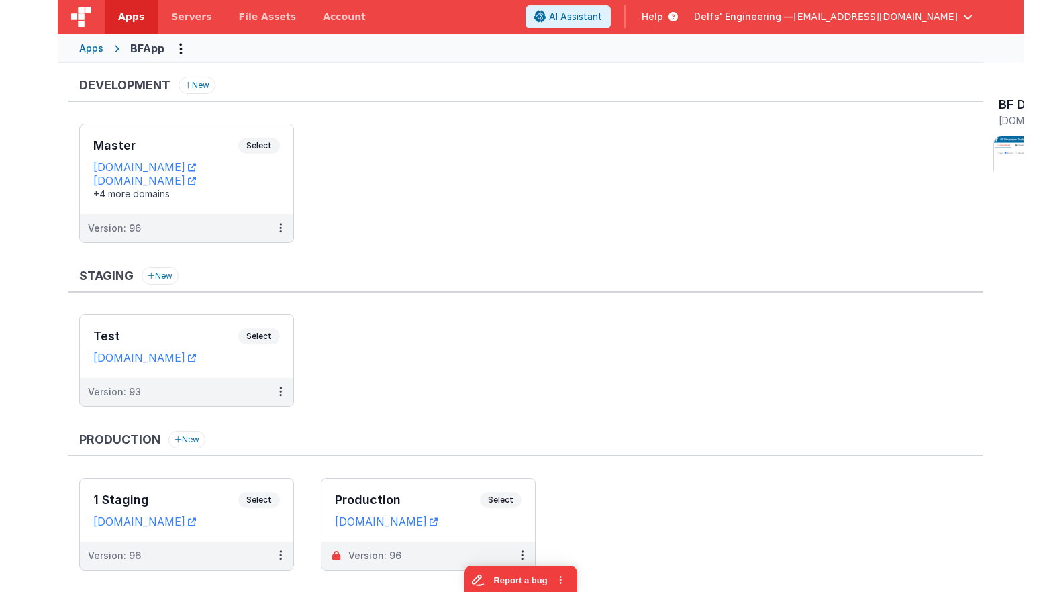
scroll to position [3, 0]
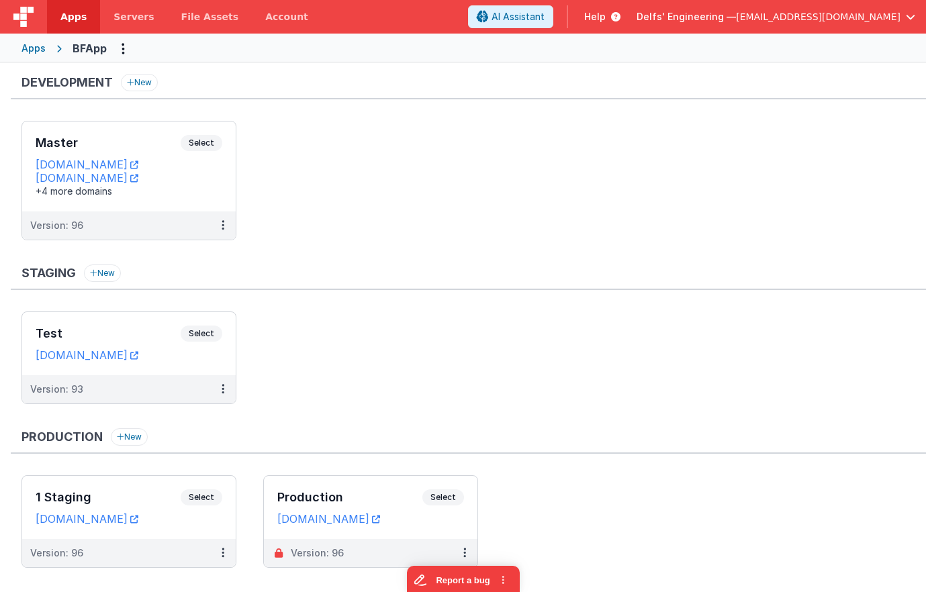
click at [450, 346] on ul "Test Select URLs [DOMAIN_NAME] Version: 93" at bounding box center [473, 364] width 904 height 106
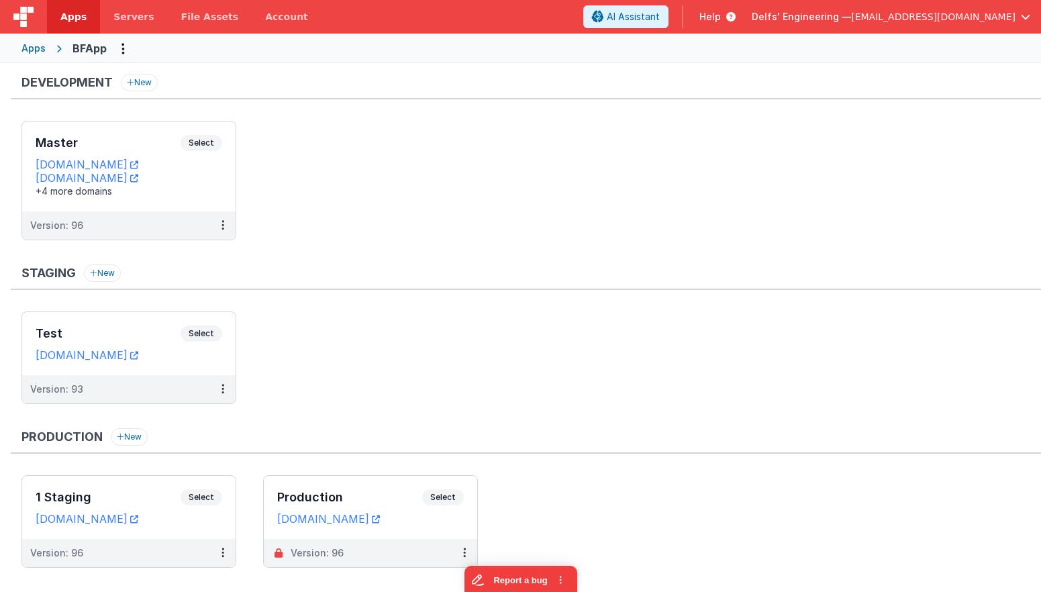
click at [309, 65] on div "Development New Master Select URLs [DOMAIN_NAME] [DOMAIN_NAME] +4 more domains …" at bounding box center [520, 331] width 1041 height 542
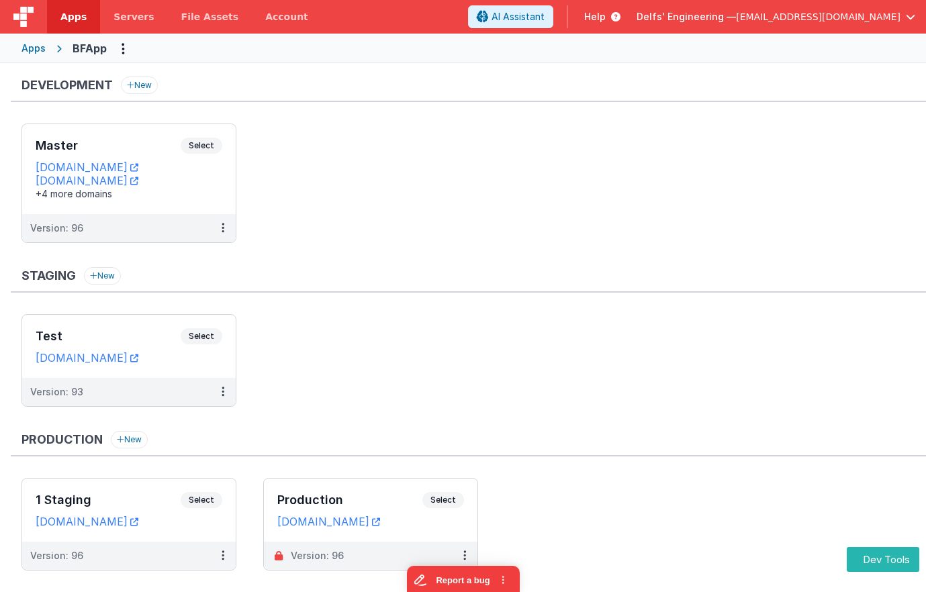
click at [43, 47] on div "Apps" at bounding box center [33, 48] width 24 height 13
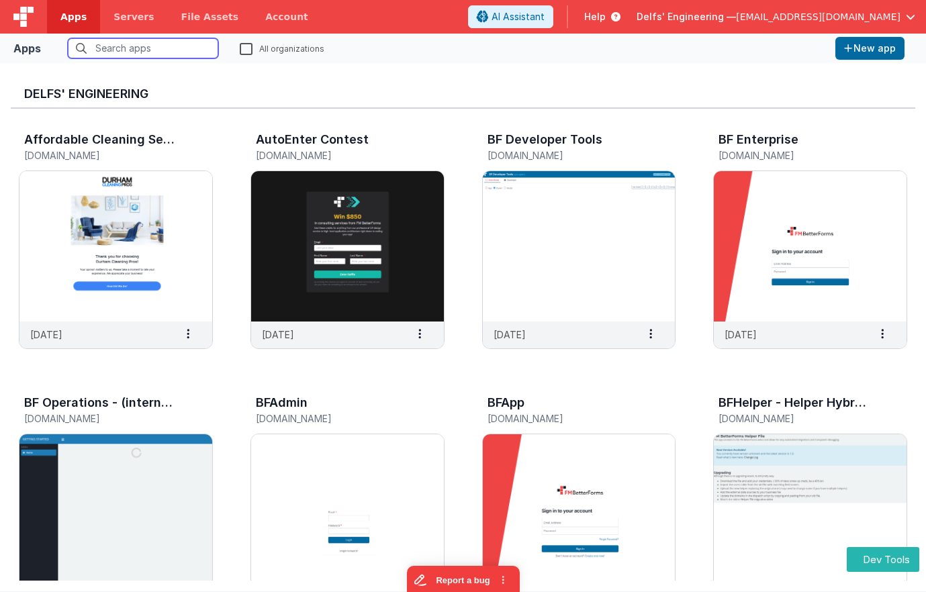
click at [134, 52] on input "text" at bounding box center [143, 48] width 150 height 20
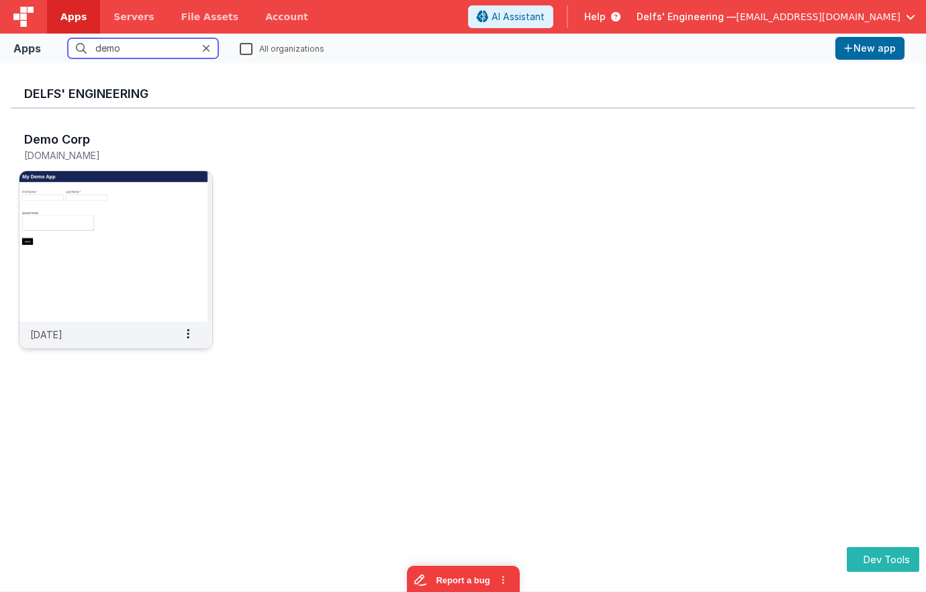
type input "demo"
click at [180, 185] on img at bounding box center [115, 246] width 193 height 150
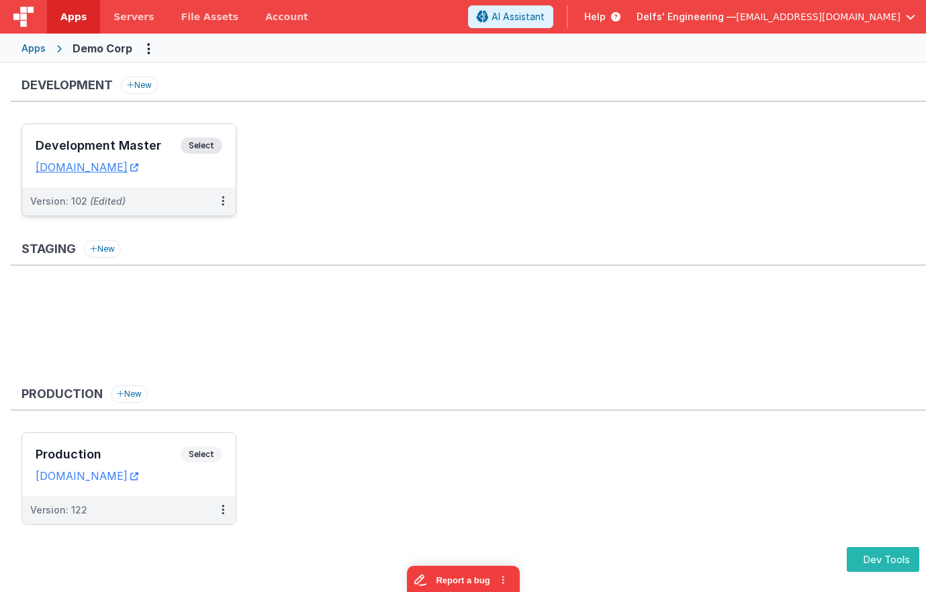
click at [216, 140] on span "Select" at bounding box center [202, 146] width 42 height 16
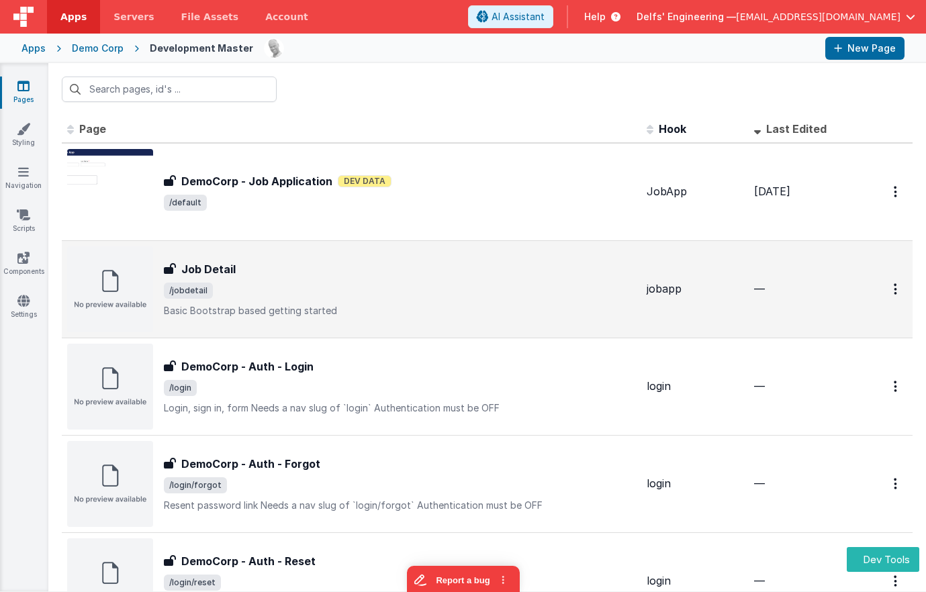
click at [266, 254] on div "Job Detail Job Detail /jobdetail Basic Bootstrap based getting started" at bounding box center [351, 289] width 569 height 86
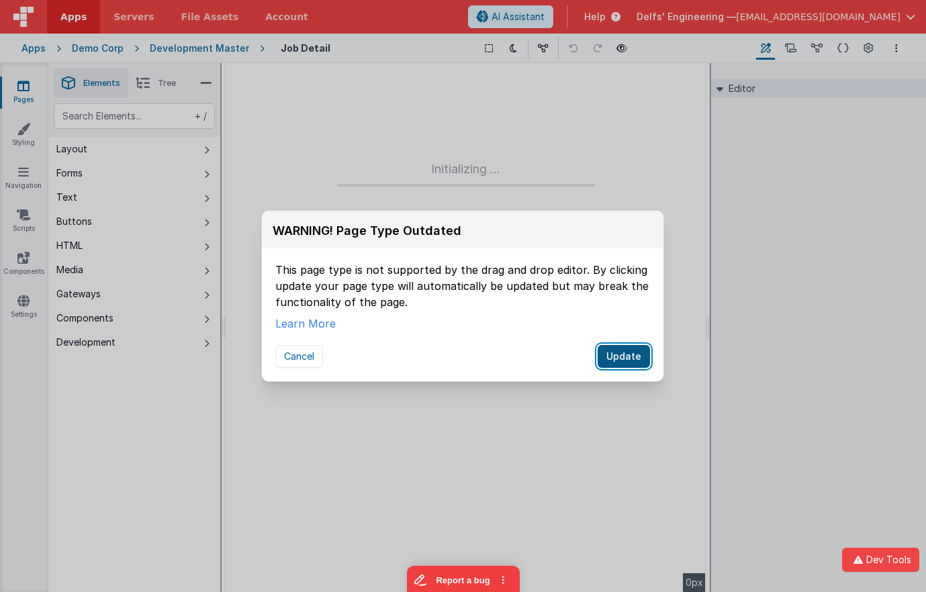
click at [618, 360] on button "Update" at bounding box center [623, 356] width 52 height 23
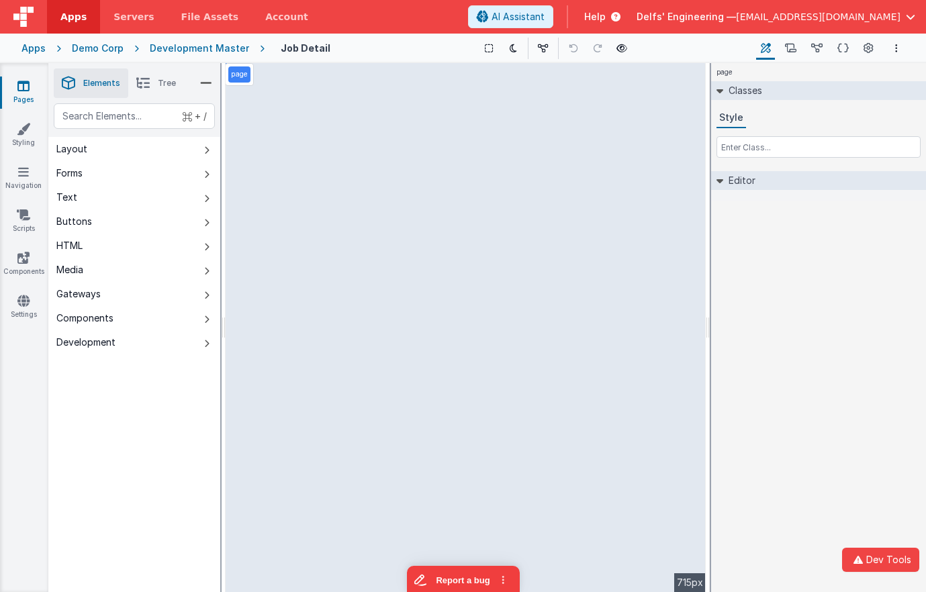
click at [869, 363] on div "page Classes Style Editor DEV: Focus DEV: builderToggleConditionalCSS DEV: Remo…" at bounding box center [818, 327] width 215 height 529
click at [786, 312] on div "page Classes Style Editor DEV: Focus DEV: builderToggleConditionalCSS DEV: Remo…" at bounding box center [818, 327] width 215 height 529
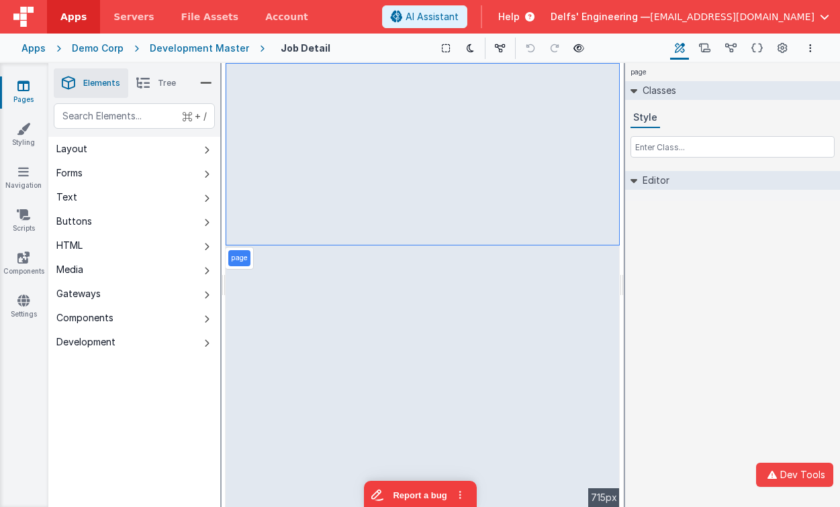
click at [29, 21] on img at bounding box center [23, 17] width 20 height 20
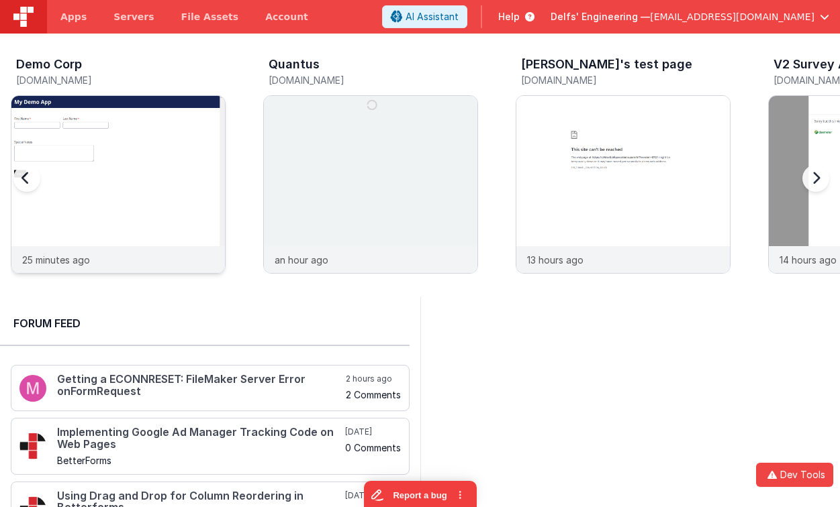
click at [107, 121] on img at bounding box center [117, 202] width 213 height 213
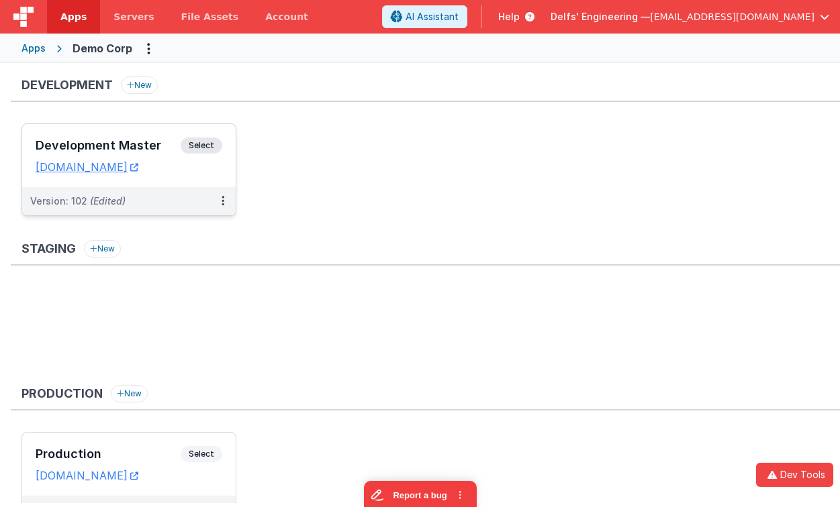
click at [207, 144] on span "Select" at bounding box center [202, 146] width 42 height 16
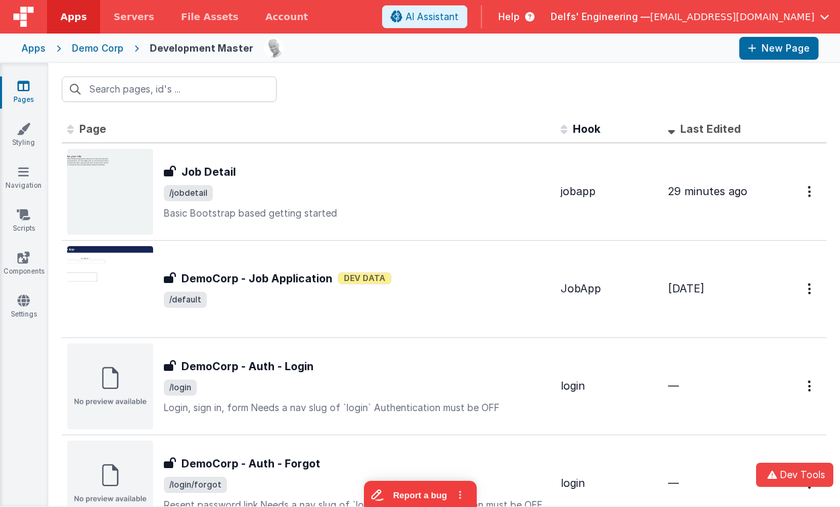
click at [26, 50] on div "Apps" at bounding box center [33, 48] width 24 height 13
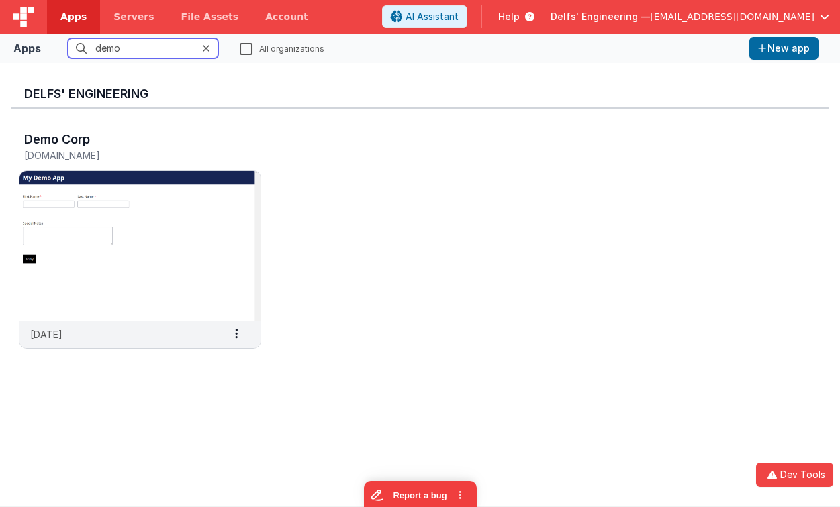
drag, startPoint x: 132, startPoint y: 50, endPoint x: 45, endPoint y: 37, distance: 87.6
click at [46, 37] on div "Apps demo All organizations New app" at bounding box center [420, 49] width 840 height 30
type input "w"
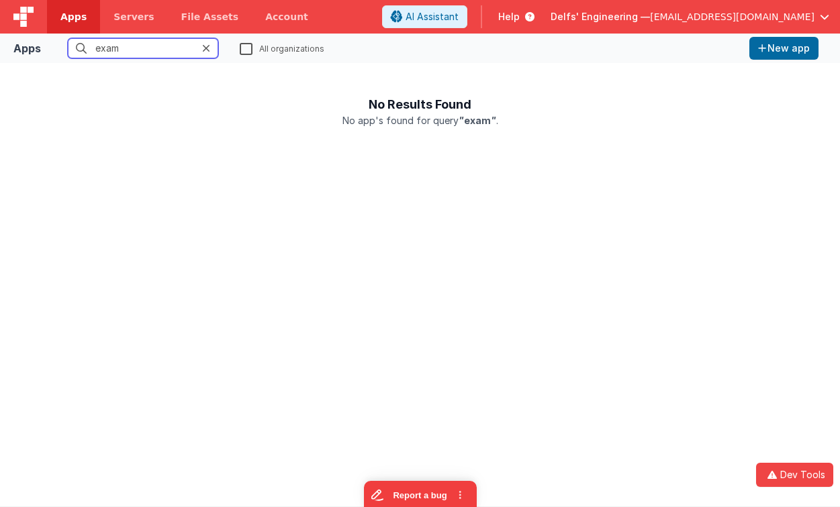
type input "exam"
click at [248, 47] on label "All organizations" at bounding box center [282, 48] width 85 height 13
click at [0, 0] on input "All organizations" at bounding box center [0, 0] width 0 height 0
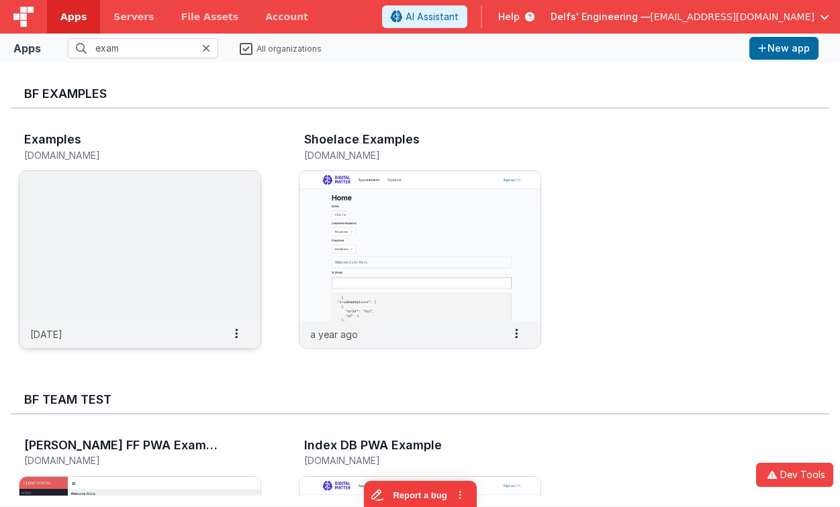
click at [108, 260] on img at bounding box center [139, 246] width 241 height 150
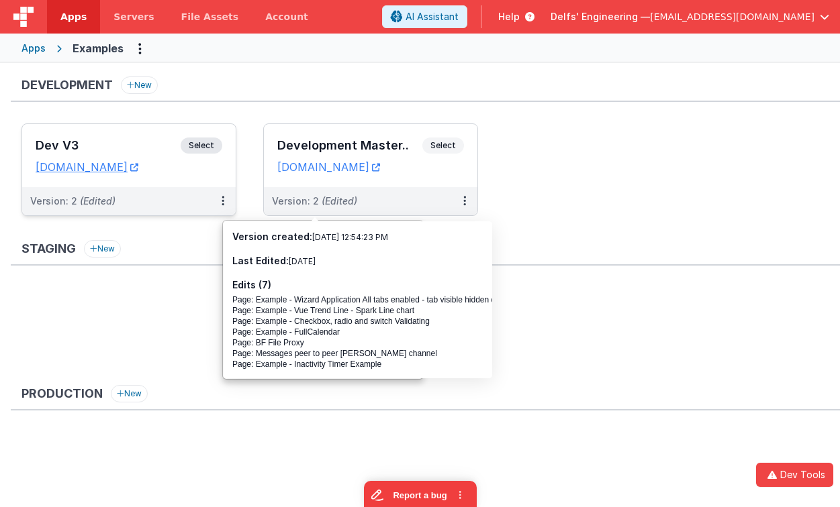
click at [195, 146] on span "Select" at bounding box center [202, 146] width 42 height 16
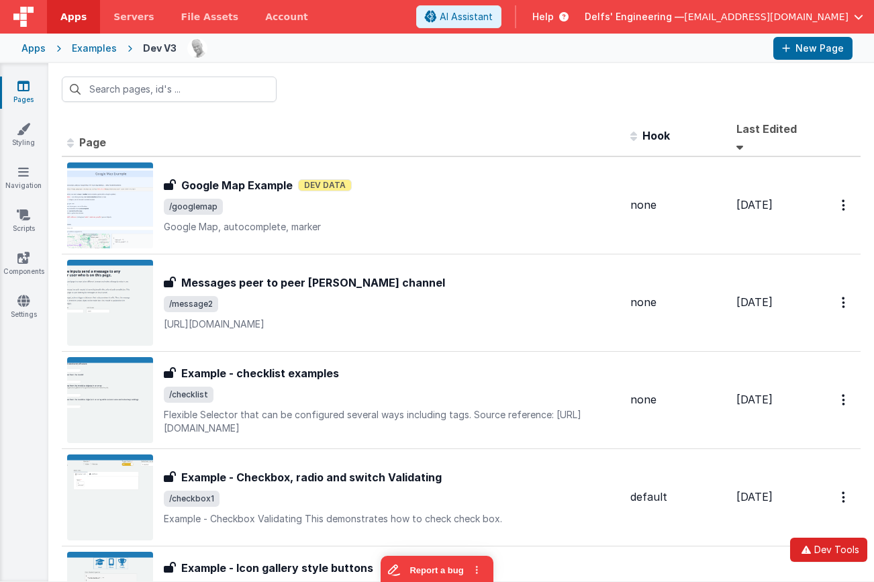
click at [834, 539] on button "Dev Tools" at bounding box center [828, 550] width 77 height 24
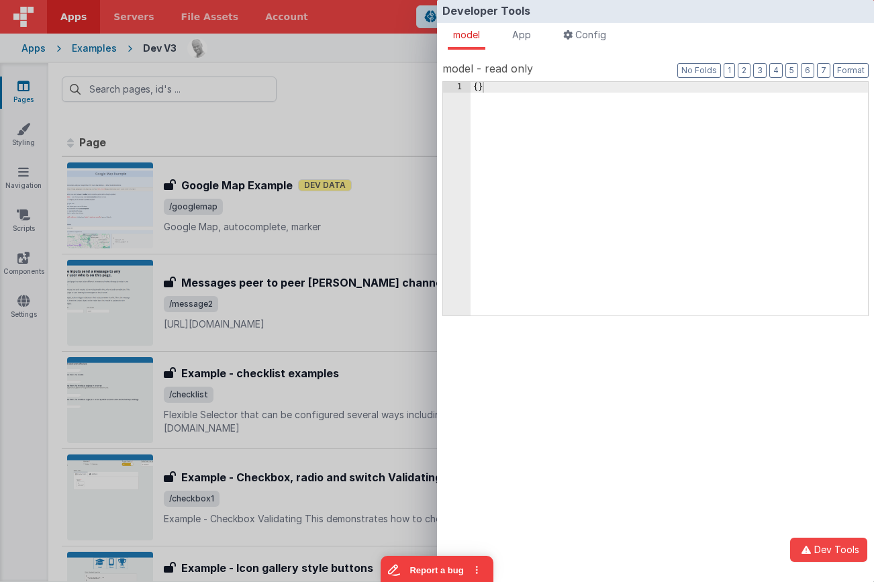
click at [531, 37] on span "App" at bounding box center [521, 34] width 19 height 11
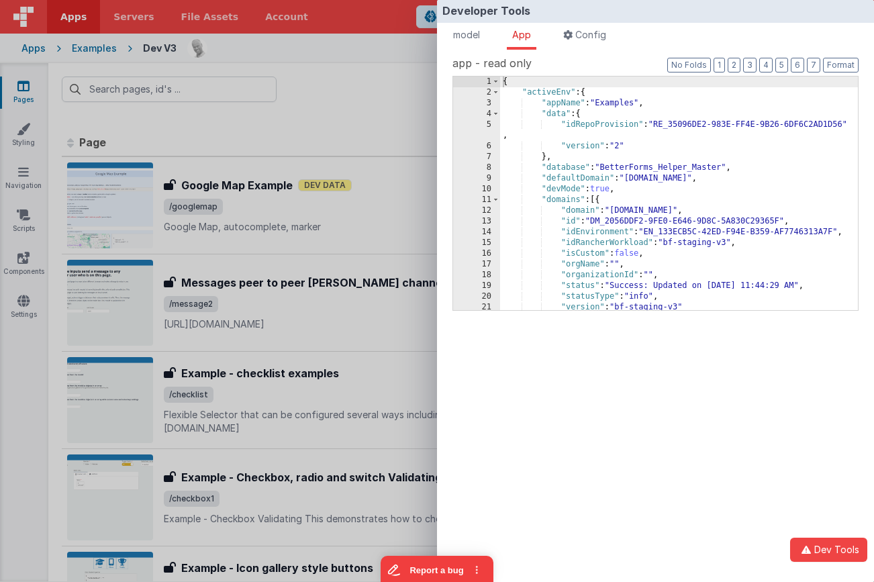
click at [495, 114] on span at bounding box center [495, 114] width 7 height 11
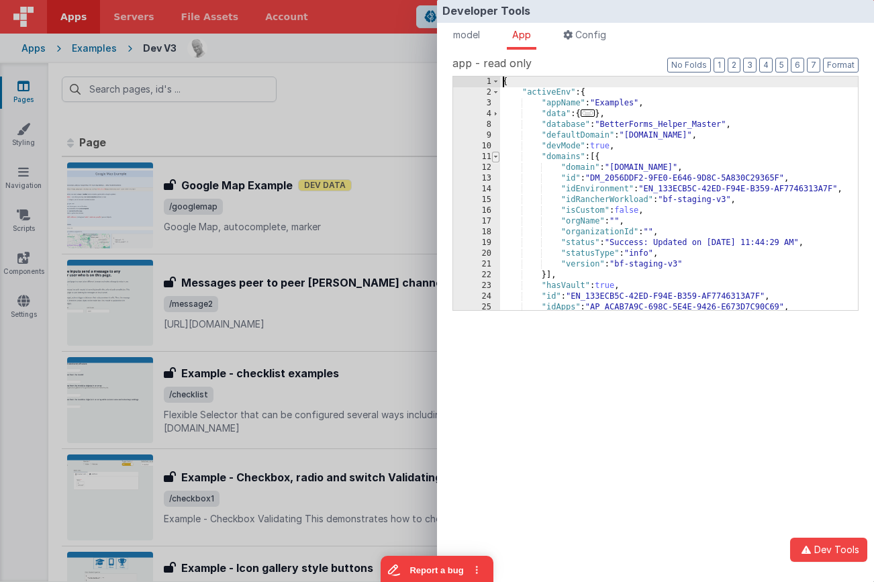
click at [496, 156] on span at bounding box center [495, 157] width 7 height 11
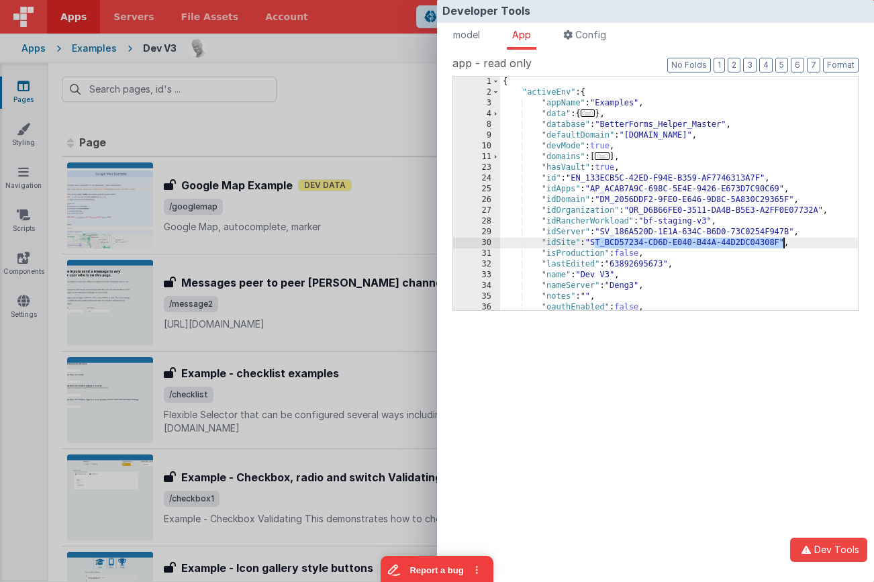
drag, startPoint x: 803, startPoint y: 252, endPoint x: 788, endPoint y: 254, distance: 15.7
click at [782, 242] on div "{ "activeEnv" : { "appName" : "Examples" , "data" : { ... } , "database" : "Bet…" at bounding box center [679, 204] width 358 height 255
click at [355, 58] on div "Developer Tools model App Params Log (9) Misc Windows Config model - read only …" at bounding box center [437, 291] width 874 height 582
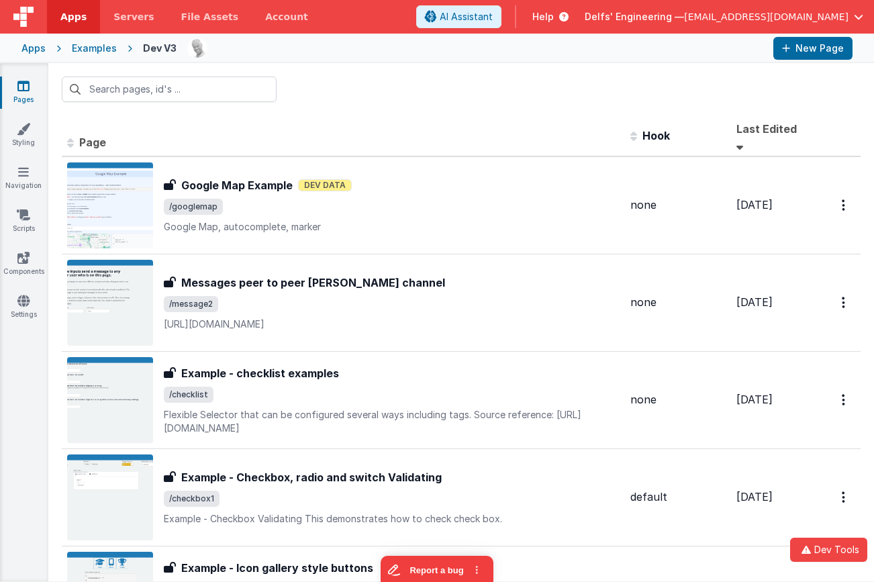
click at [355, 58] on div "Developer Tools model App Params Log (9) Misc Windows Config model - read only …" at bounding box center [437, 291] width 874 height 582
click at [30, 16] on img at bounding box center [23, 17] width 20 height 20
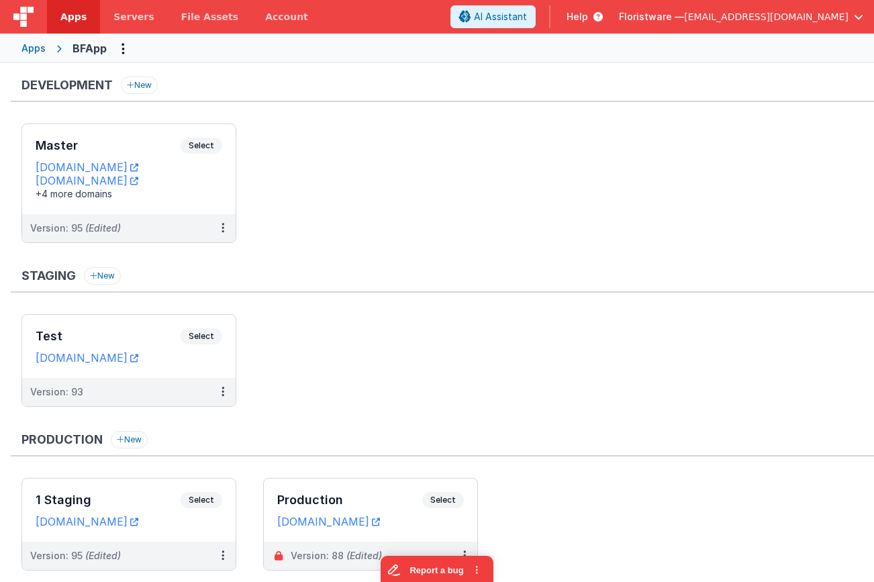
click at [35, 46] on div "Apps" at bounding box center [33, 48] width 24 height 13
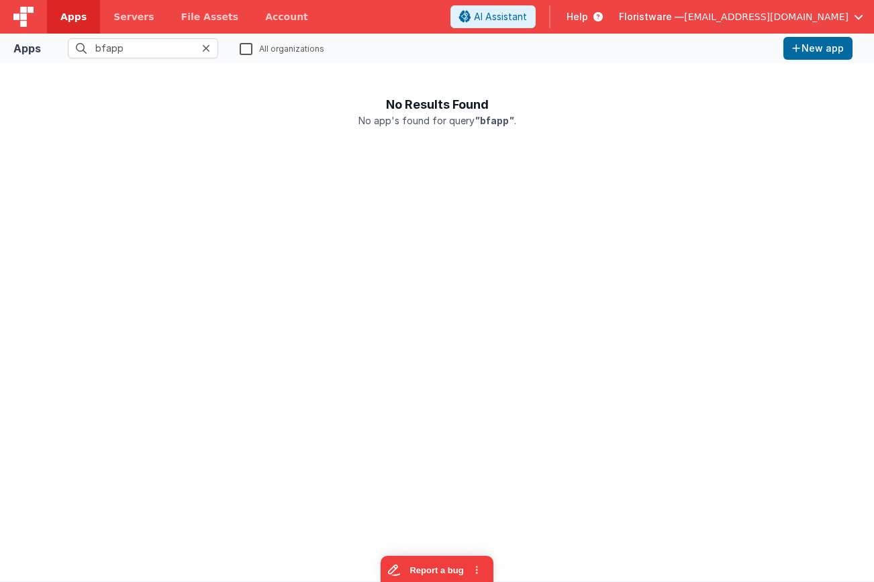
click at [247, 53] on label "All organizations" at bounding box center [282, 48] width 85 height 13
click at [0, 0] on input "All organizations" at bounding box center [0, 0] width 0 height 0
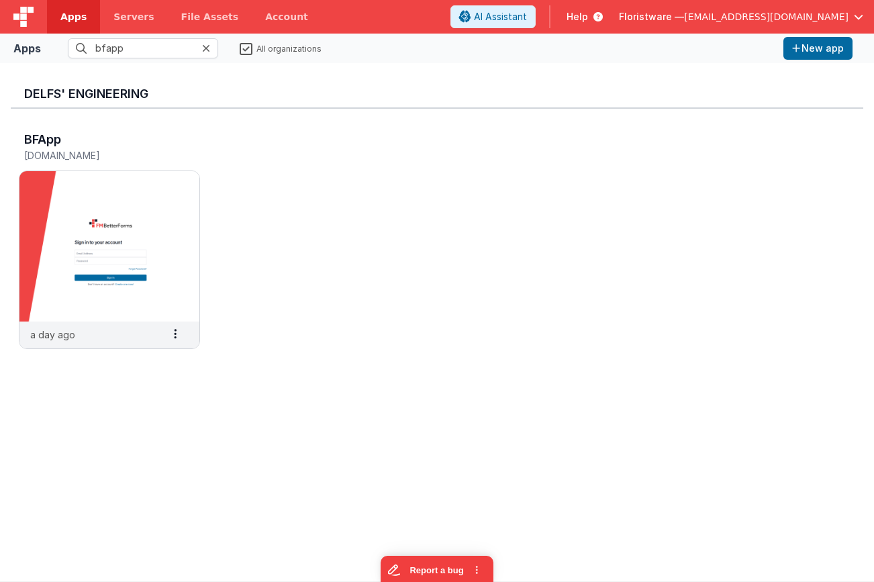
drag, startPoint x: 498, startPoint y: 132, endPoint x: 242, endPoint y: 87, distance: 260.3
click at [497, 132] on div "BFApp app.fmbetterforms.com a day ago Settings Copy API Key Merge App Delete App" at bounding box center [437, 244] width 852 height 271
drag, startPoint x: 146, startPoint y: 49, endPoint x: 53, endPoint y: 43, distance: 92.8
click at [53, 43] on fieldset "bfapp All organizations" at bounding box center [412, 48] width 732 height 20
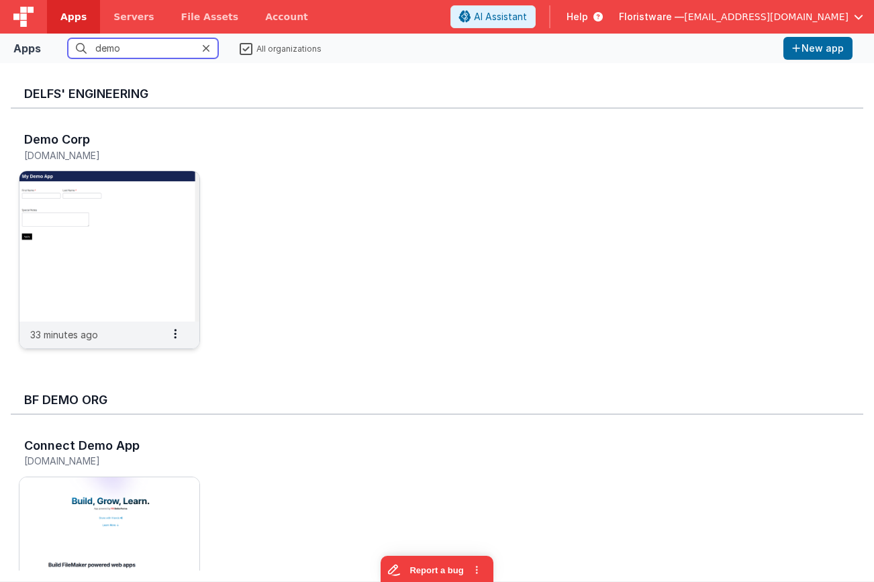
type input "demo"
click at [91, 183] on img at bounding box center [109, 246] width 180 height 150
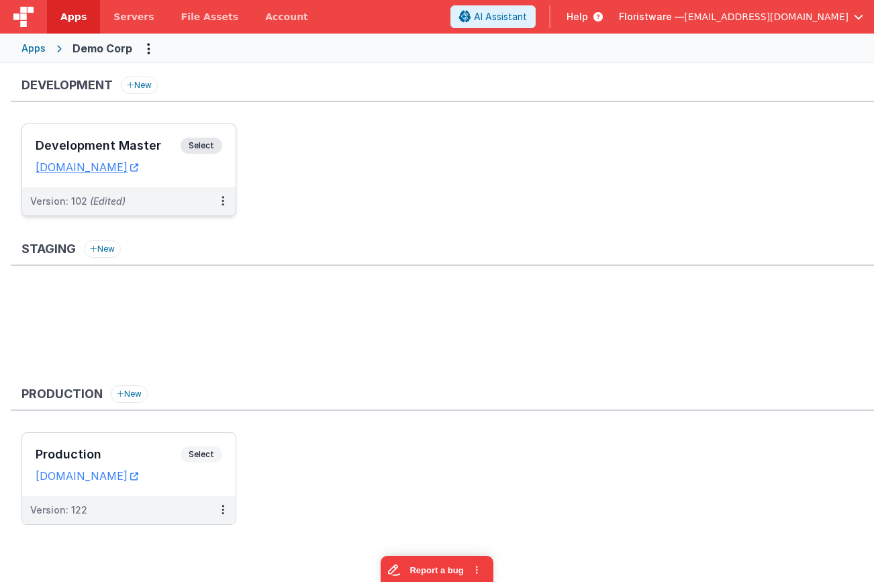
click at [215, 143] on span "Select" at bounding box center [202, 146] width 42 height 16
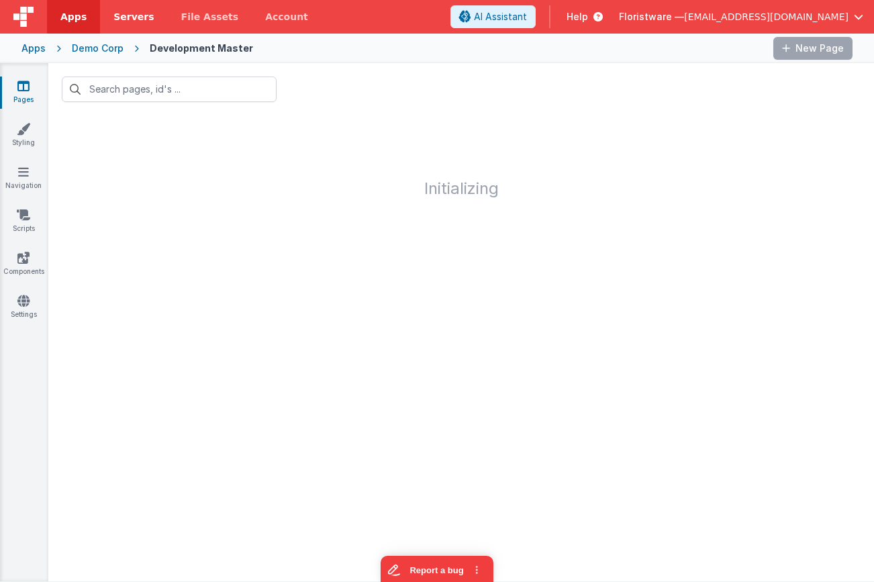
click at [128, 17] on span "Servers" at bounding box center [133, 16] width 40 height 13
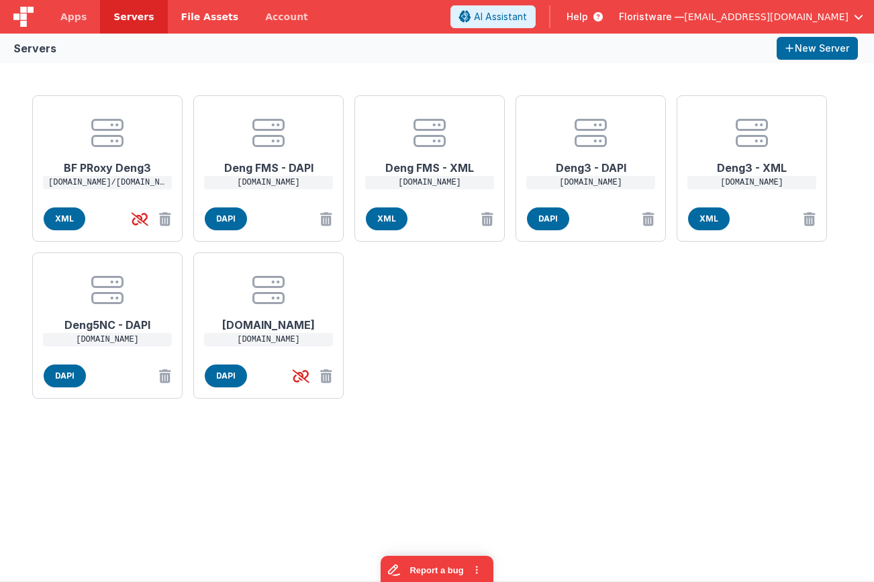
click at [204, 20] on span "File Assets" at bounding box center [210, 16] width 58 height 13
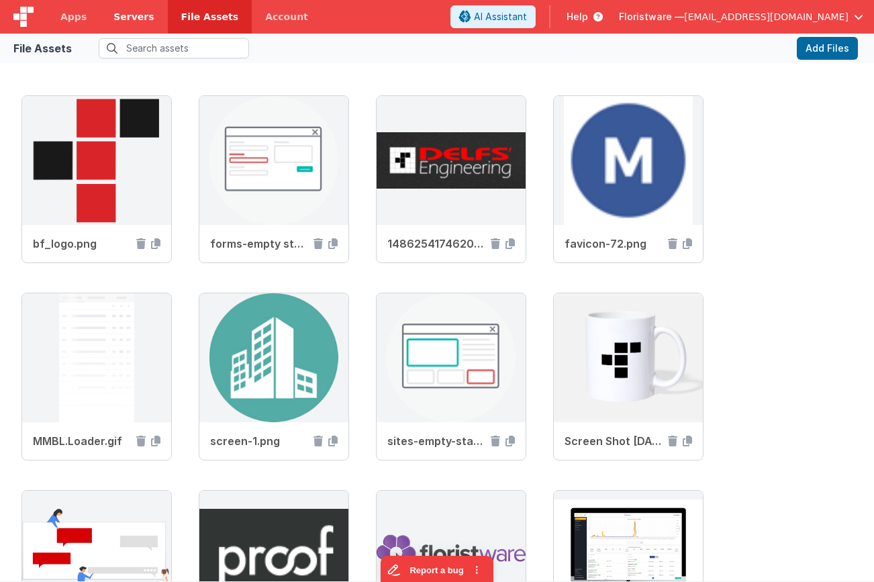
click at [141, 20] on span "Servers" at bounding box center [133, 16] width 40 height 13
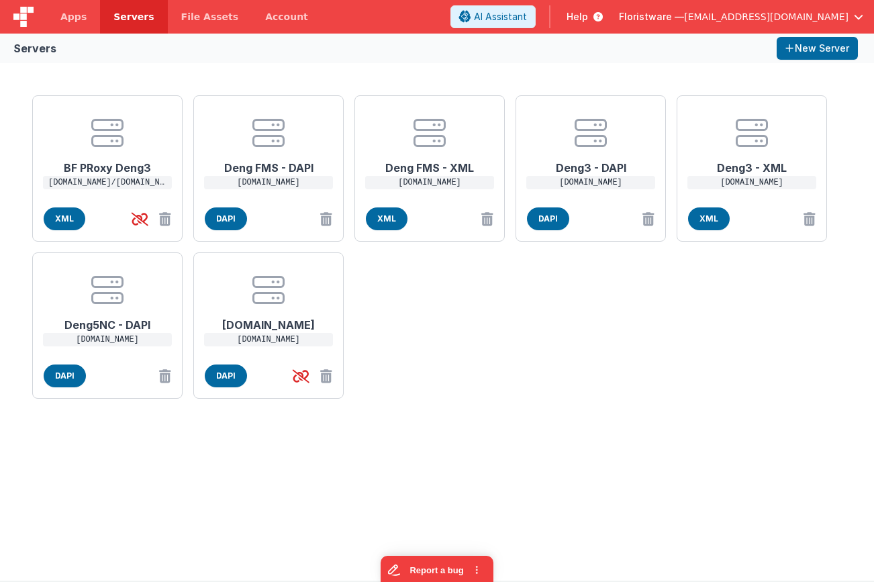
click at [588, 17] on span "Help" at bounding box center [577, 16] width 21 height 13
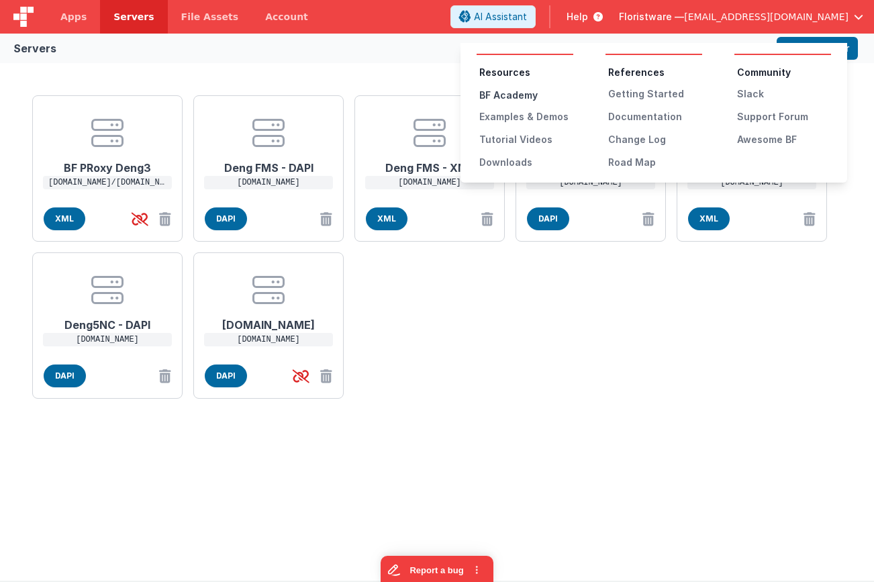
click at [530, 93] on div "BF Academy" at bounding box center [526, 95] width 94 height 13
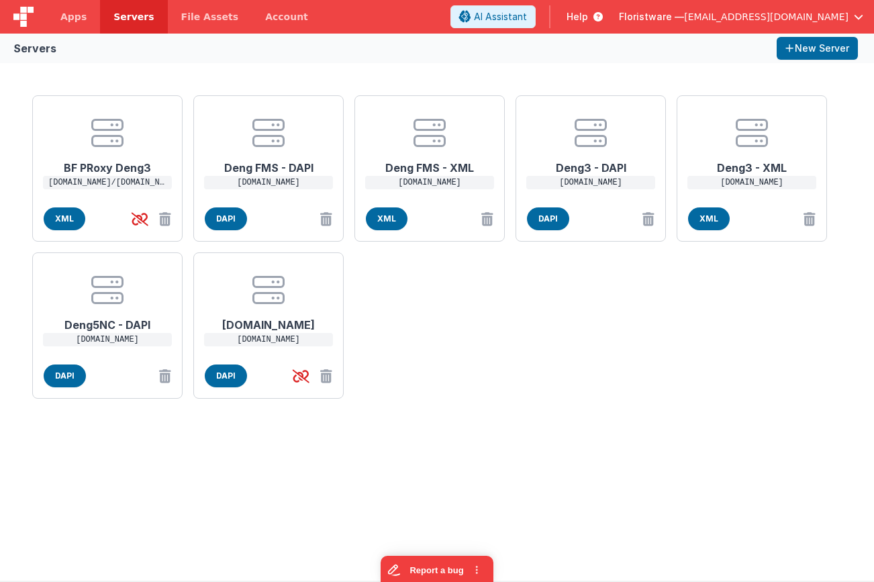
click at [603, 17] on icon at bounding box center [595, 16] width 15 height 13
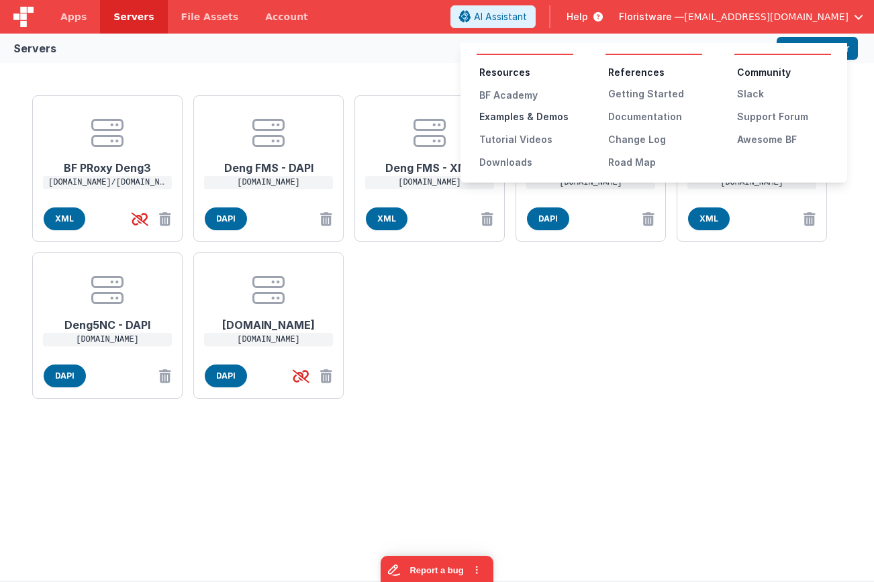
click at [540, 120] on div "Examples & Demos" at bounding box center [526, 116] width 94 height 13
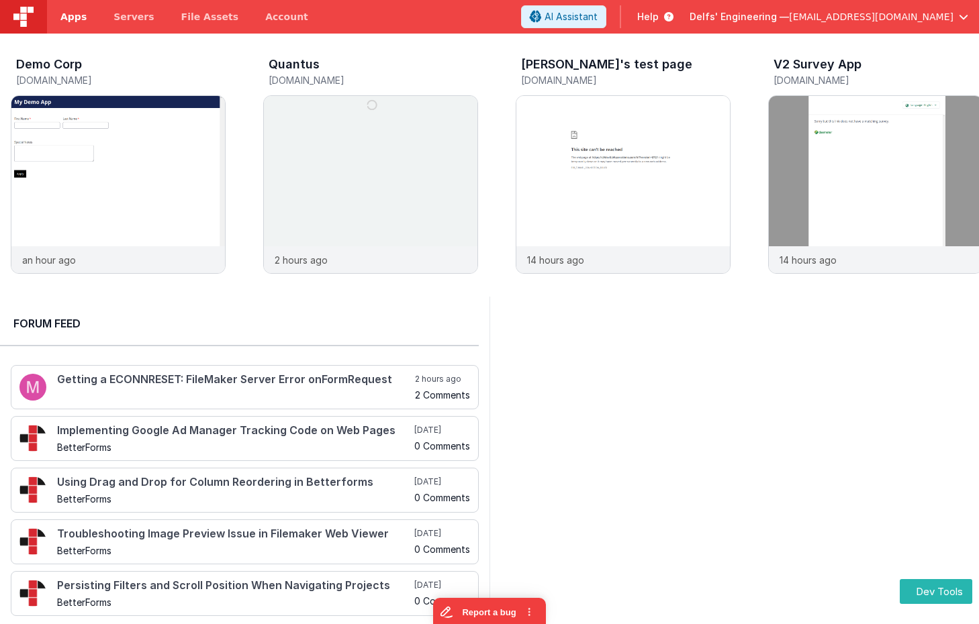
click at [74, 19] on span "Apps" at bounding box center [73, 16] width 26 height 13
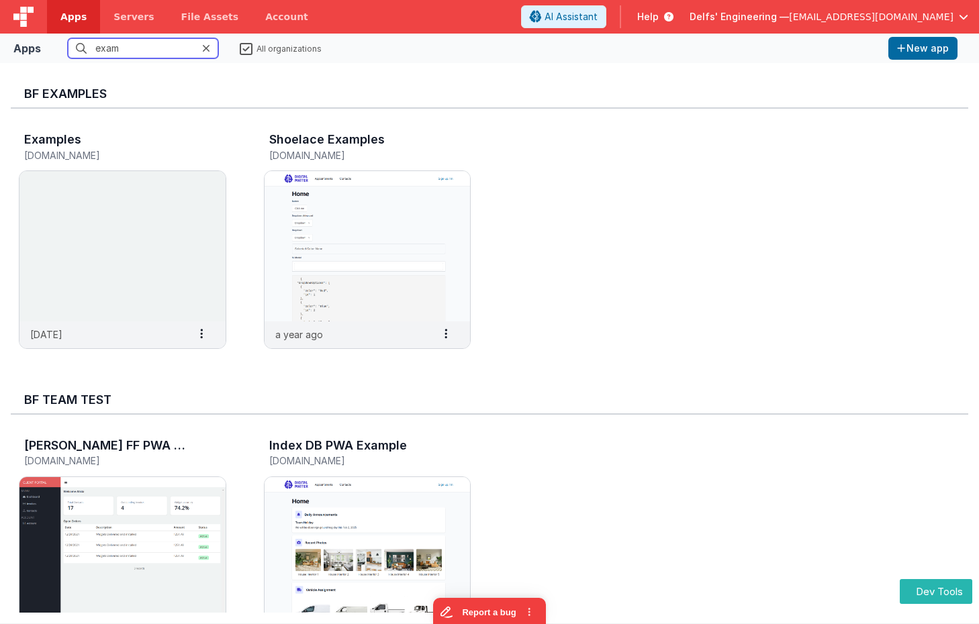
drag, startPoint x: 149, startPoint y: 46, endPoint x: 38, endPoint y: 41, distance: 110.9
click at [38, 41] on div "Apps exam All organizations New app" at bounding box center [489, 49] width 979 height 30
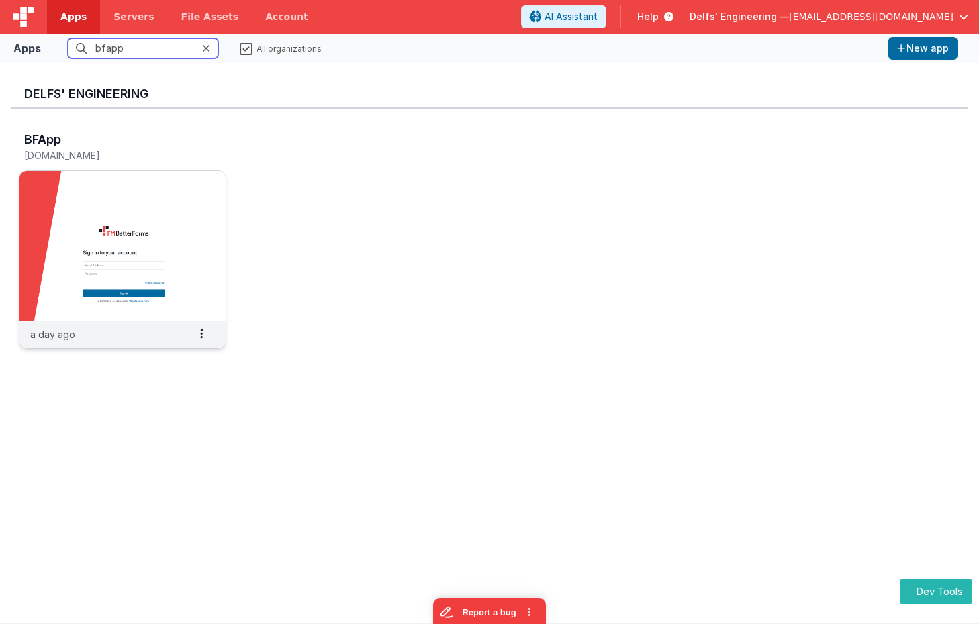
type input "bfapp"
click at [117, 196] on img at bounding box center [122, 246] width 206 height 150
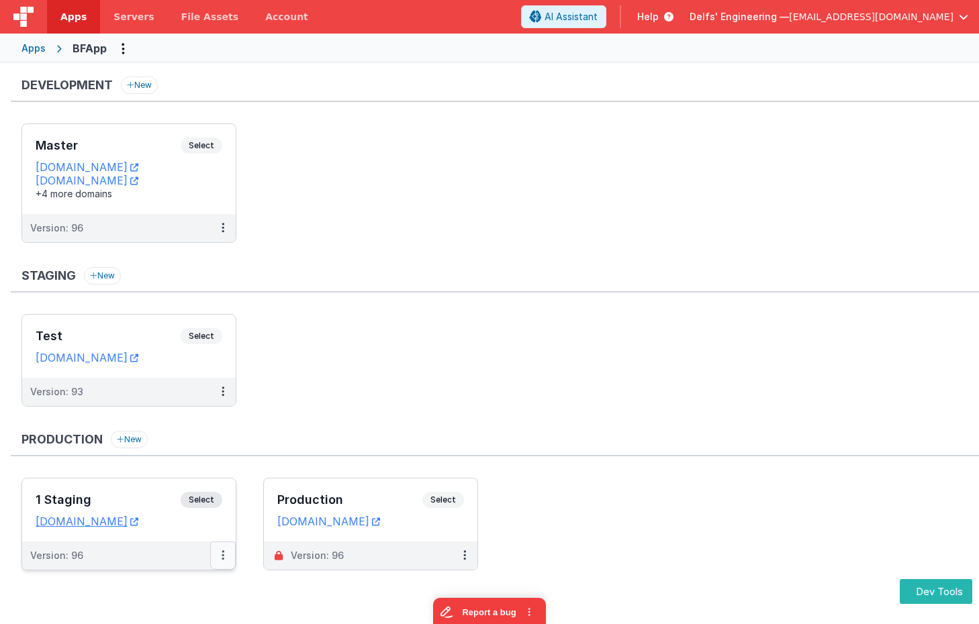
click at [225, 558] on button at bounding box center [223, 556] width 26 height 28
click at [191, 467] on link "Edit" at bounding box center [176, 457] width 118 height 24
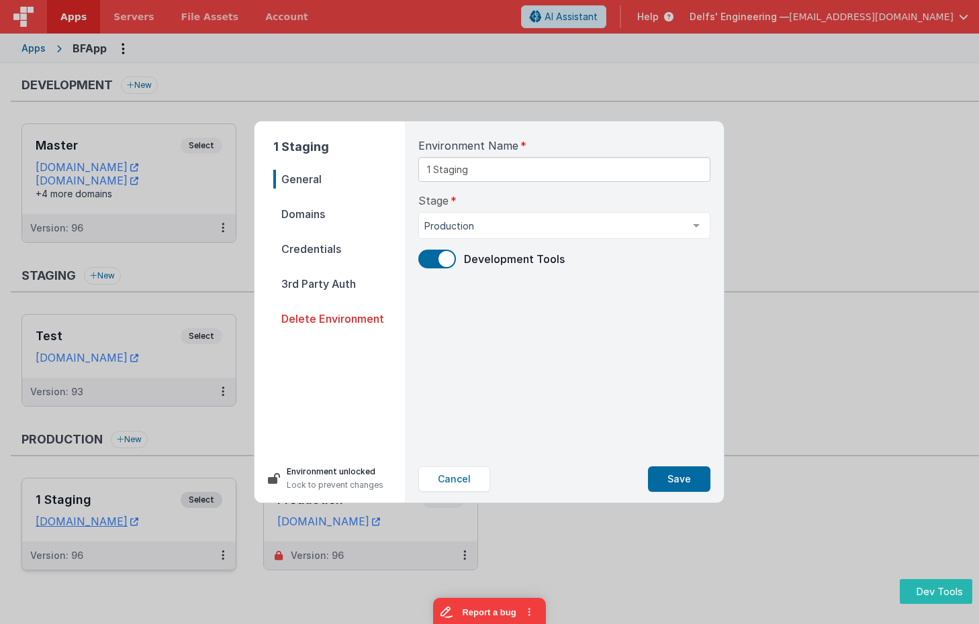
click at [307, 248] on span "Credentials" at bounding box center [339, 249] width 132 height 19
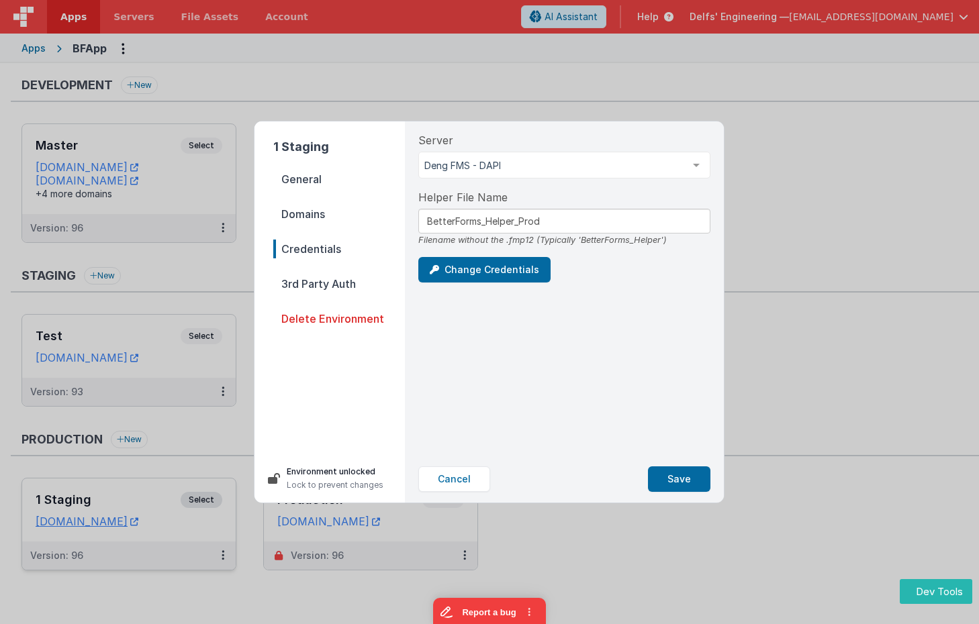
click at [311, 222] on span "Domains" at bounding box center [339, 214] width 132 height 19
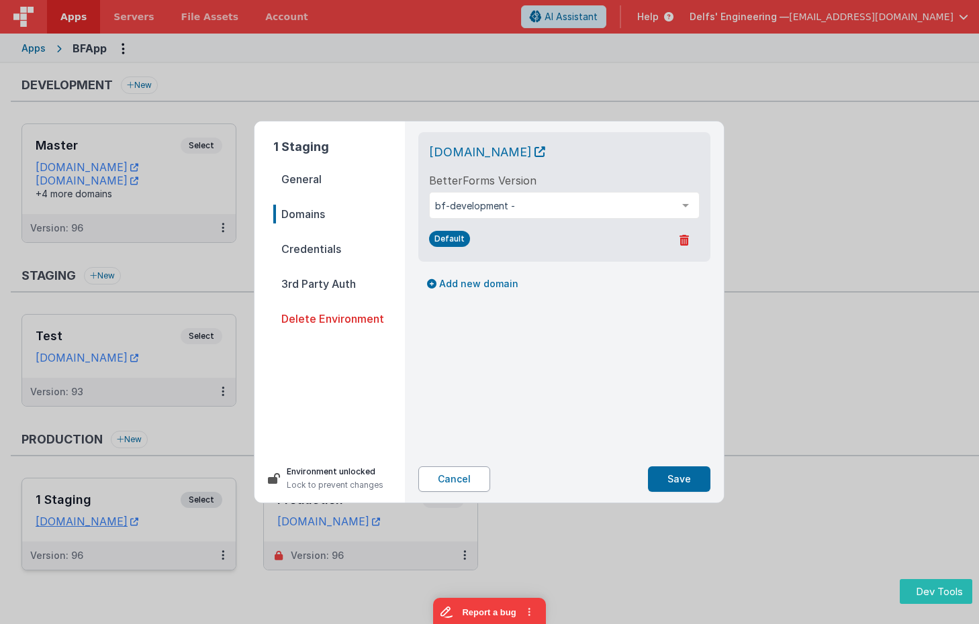
click at [473, 485] on button "Cancel" at bounding box center [454, 480] width 72 height 26
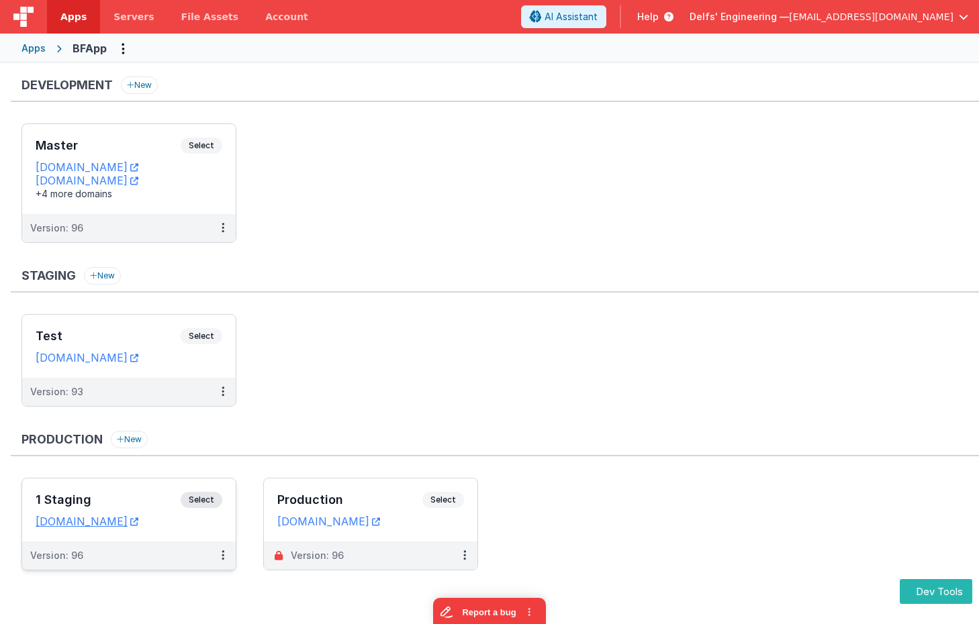
click at [597, 133] on ul "Master Select URLs appdev.fmbetterforms.com c9dev.bfoperations.com +4 more doma…" at bounding box center [499, 190] width 957 height 133
